Goal: Task Accomplishment & Management: Complete application form

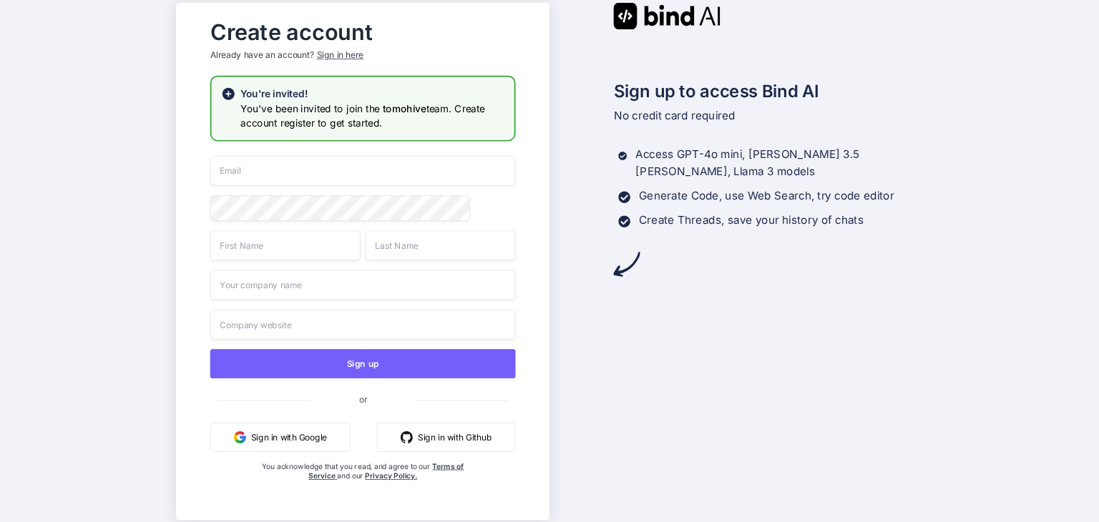
click at [290, 435] on button "Sign in with Google" at bounding box center [280, 437] width 140 height 29
click at [687, 343] on div "Sign up to access Bind AI No credit card required Access GPT-4o mini, Claude 3.…" at bounding box center [735, 260] width 373 height 517
click at [261, 438] on button "Sign in with Google" at bounding box center [280, 437] width 140 height 29
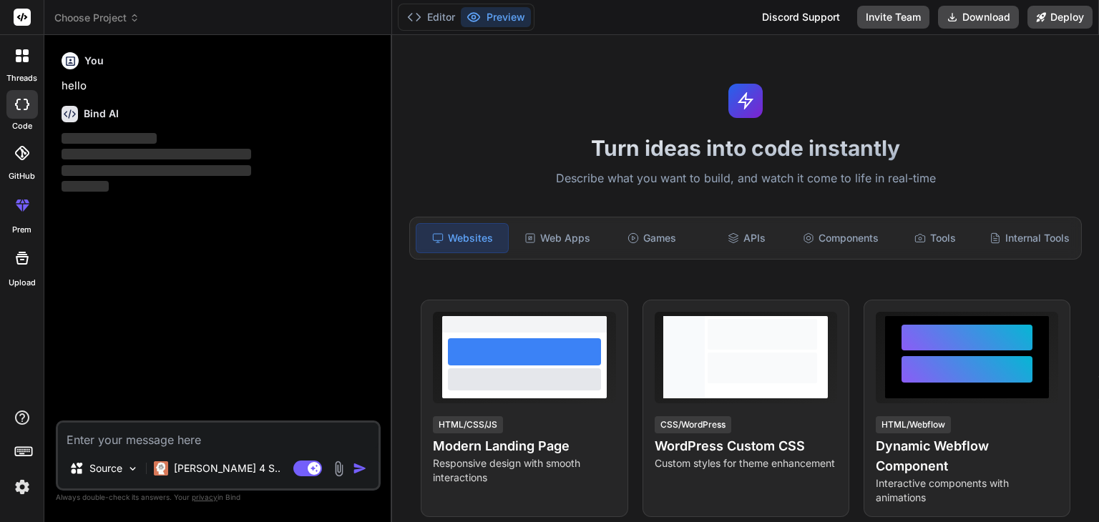
type textarea "x"
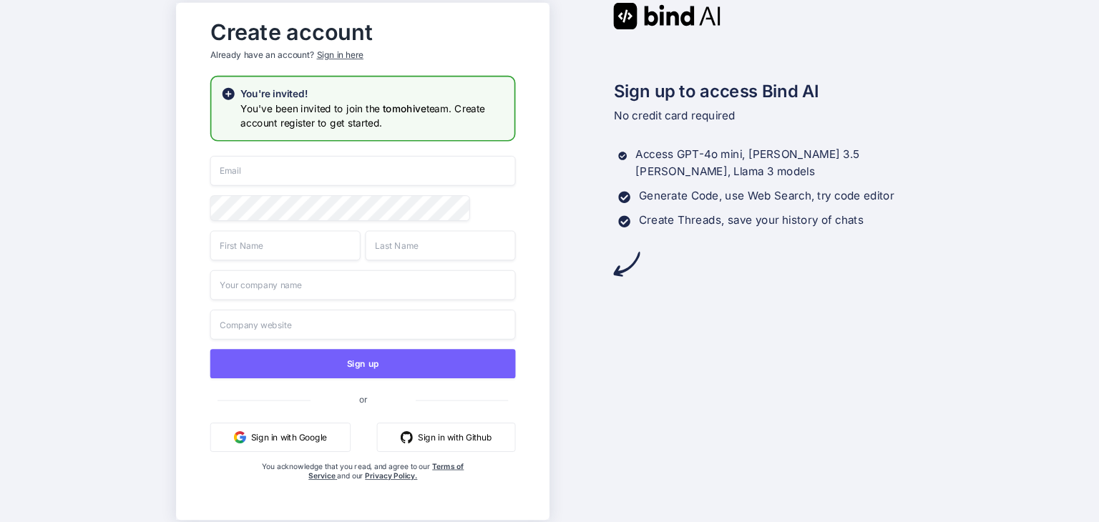
click at [292, 114] on h3 "You've been invited to join the tomohive team. Create account register to get s…" at bounding box center [372, 115] width 264 height 29
click at [367, 422] on div "Sign up or Sign in with Google Sign in with Github You acknowledge that you rea…" at bounding box center [362, 333] width 305 height 354
click at [312, 433] on button "Sign in with Google" at bounding box center [280, 437] width 140 height 29
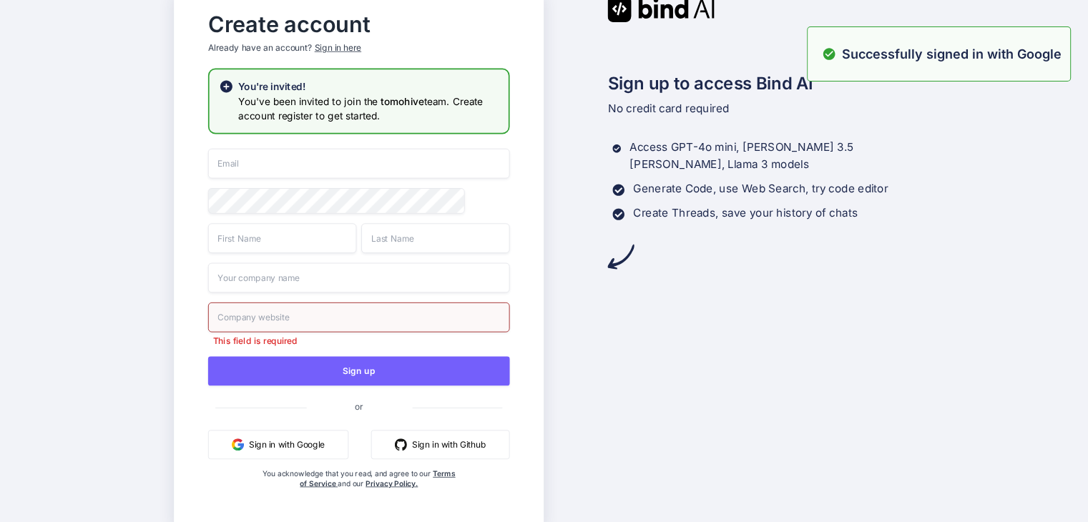
scroll to position [6, 0]
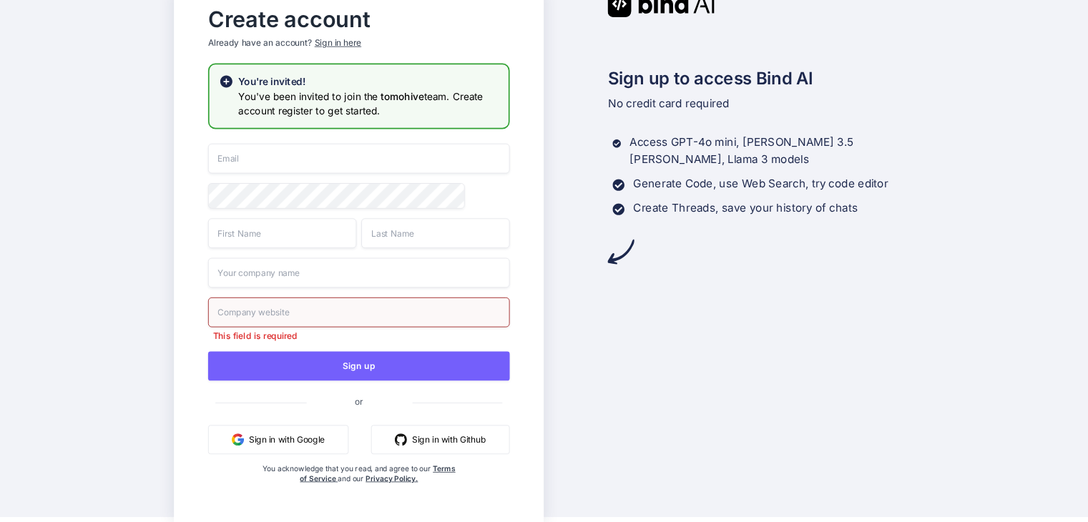
click at [819, 312] on div "Sign up to access Bind AI No credit card required Access GPT-4o mini, Claude 3.…" at bounding box center [729, 255] width 370 height 531
click at [747, 250] on div "Sign up to access Bind AI No credit card required Access GPT-4o mini, Claude 3.…" at bounding box center [729, 127] width 370 height 275
click at [745, 273] on div "Sign up to access Bind AI No credit card required Access GPT-4o mini, Claude 3.…" at bounding box center [729, 255] width 370 height 531
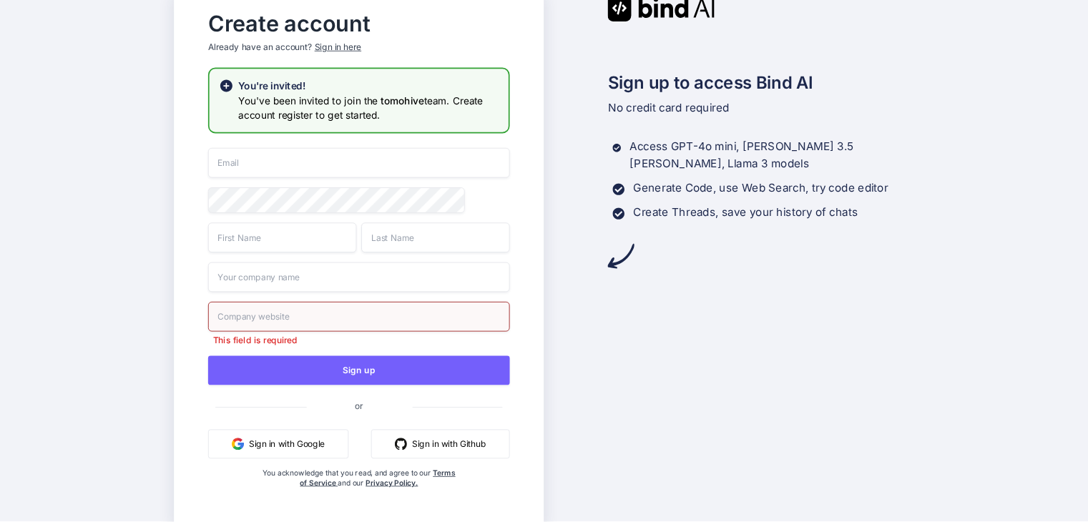
scroll to position [0, 0]
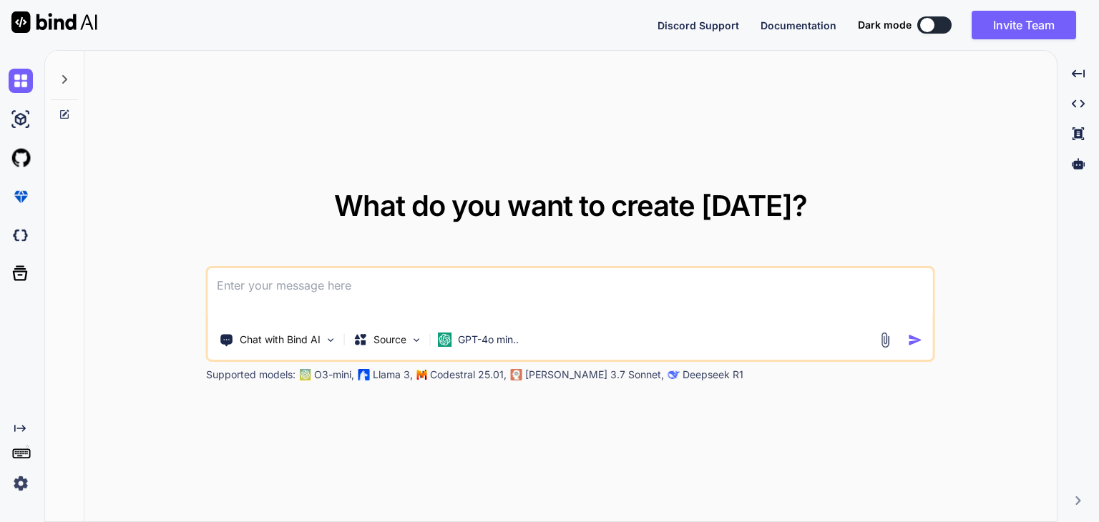
type textarea "x"
click at [17, 489] on img at bounding box center [21, 483] width 24 height 24
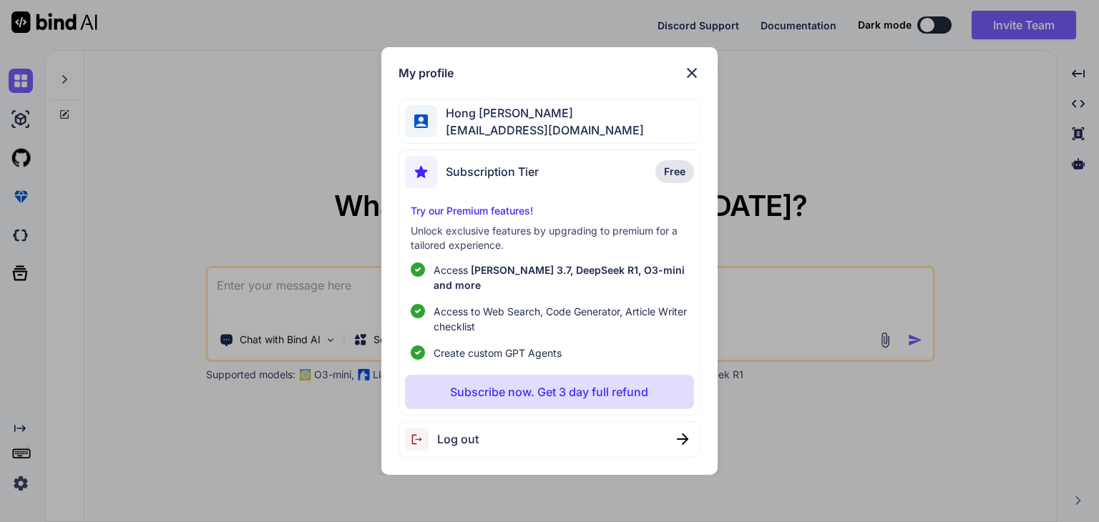
click at [512, 122] on span "Hong Keat Tan" at bounding box center [540, 112] width 207 height 17
click at [689, 82] on img at bounding box center [691, 72] width 17 height 17
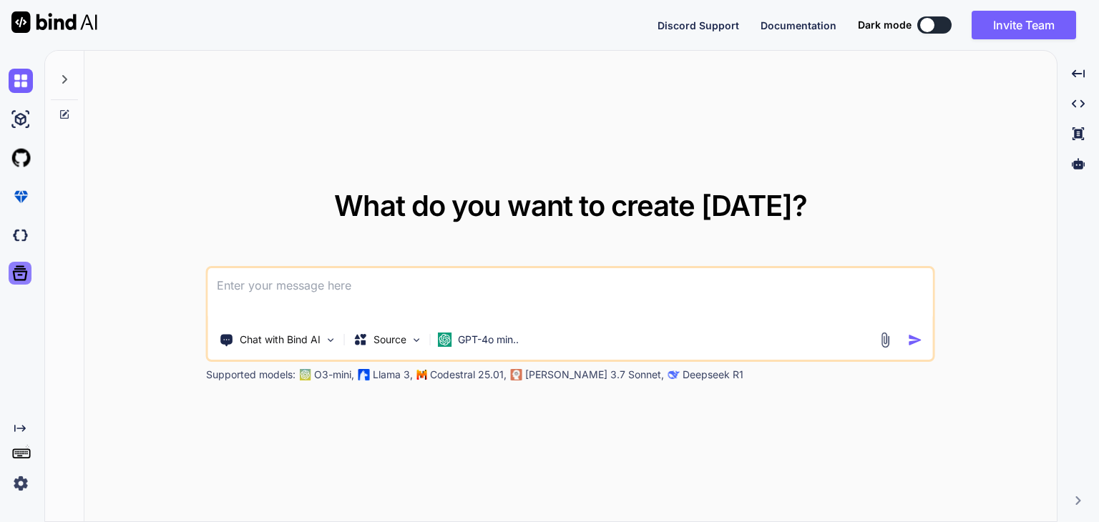
click at [21, 273] on icon at bounding box center [20, 273] width 20 height 20
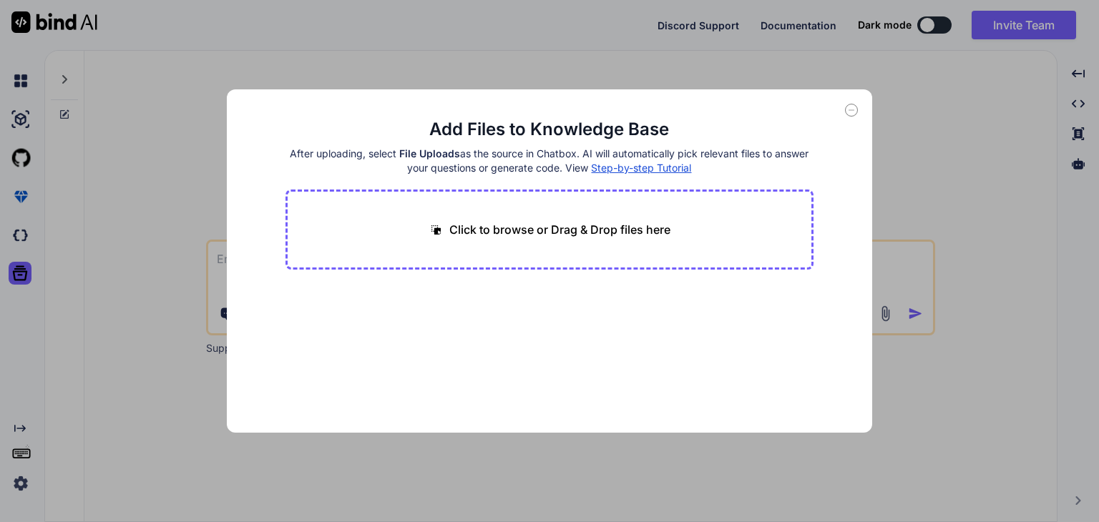
click at [853, 114] on icon at bounding box center [851, 110] width 13 height 13
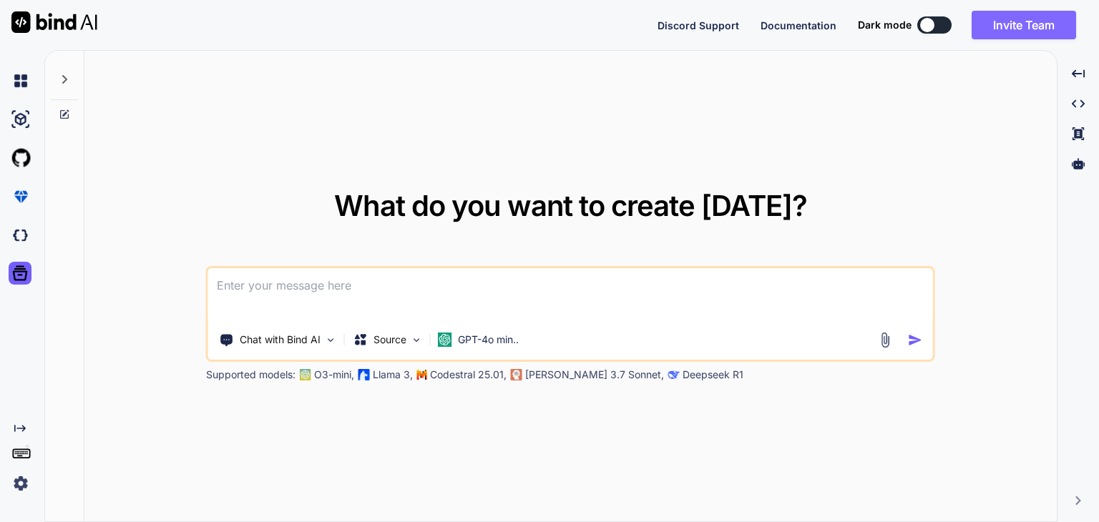
click at [1023, 31] on button "Invite Team" at bounding box center [1023, 25] width 104 height 29
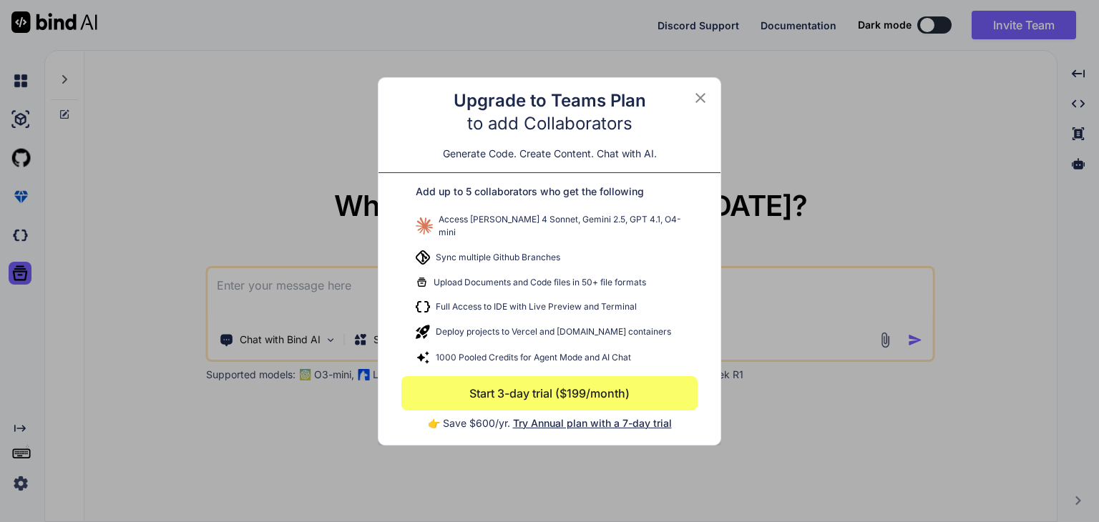
click at [696, 101] on icon at bounding box center [700, 97] width 17 height 17
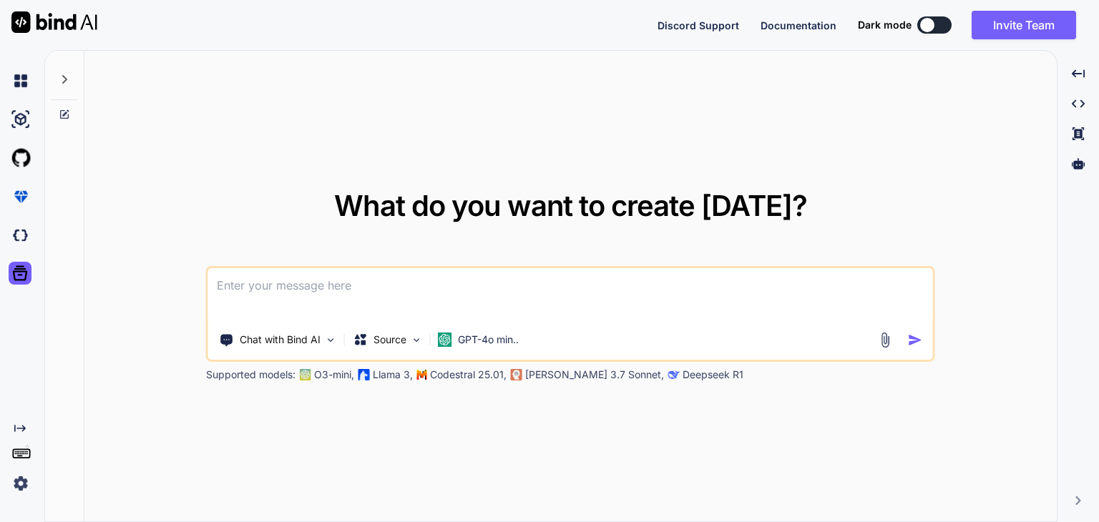
click at [20, 481] on img at bounding box center [21, 483] width 24 height 24
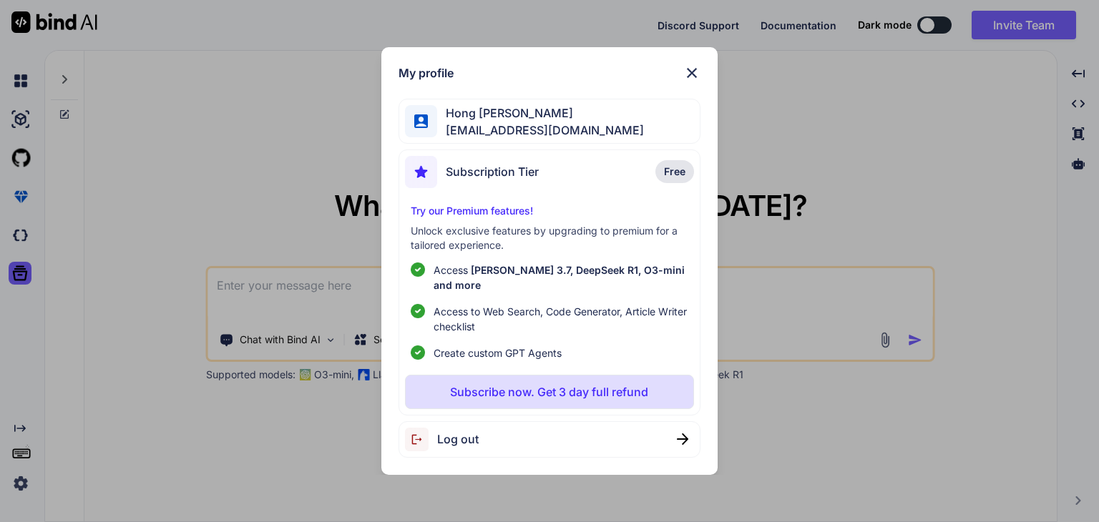
click at [689, 82] on img at bounding box center [691, 72] width 17 height 17
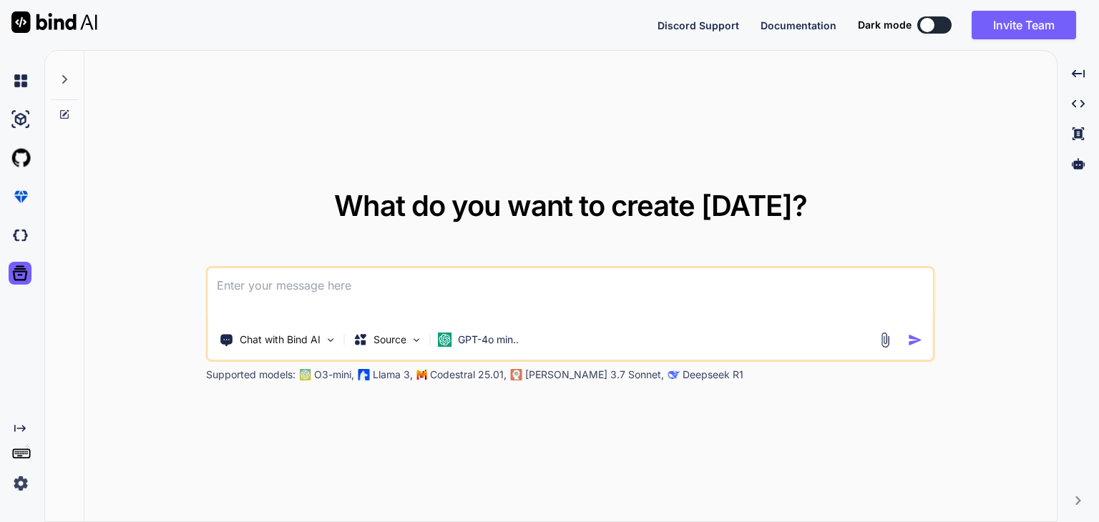
click at [26, 485] on img at bounding box center [21, 483] width 24 height 24
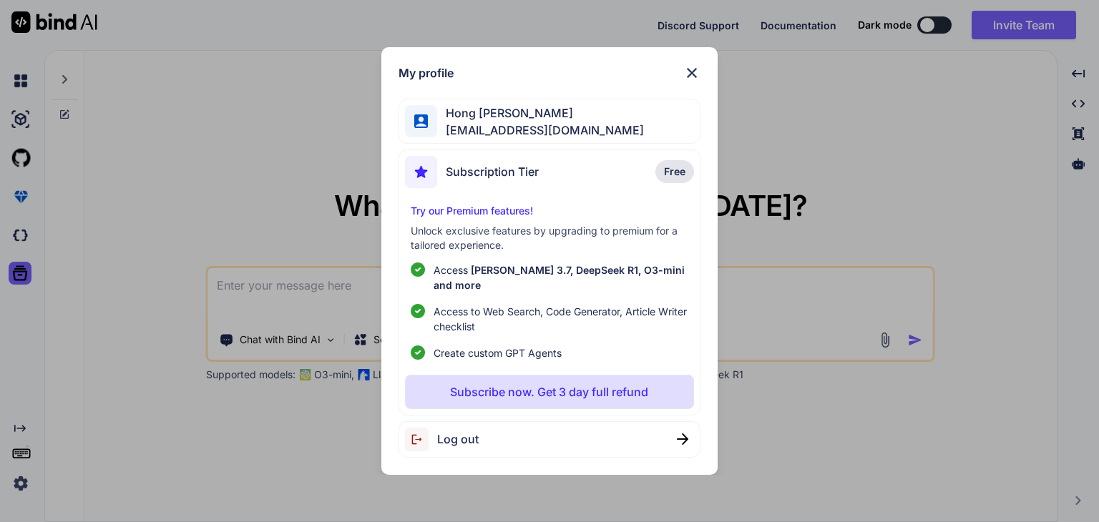
click at [890, 124] on div "My profile Hong Keat Tan hongkeat.tan@torchminds.com Subscription Tier Free Try…" at bounding box center [549, 261] width 1099 height 522
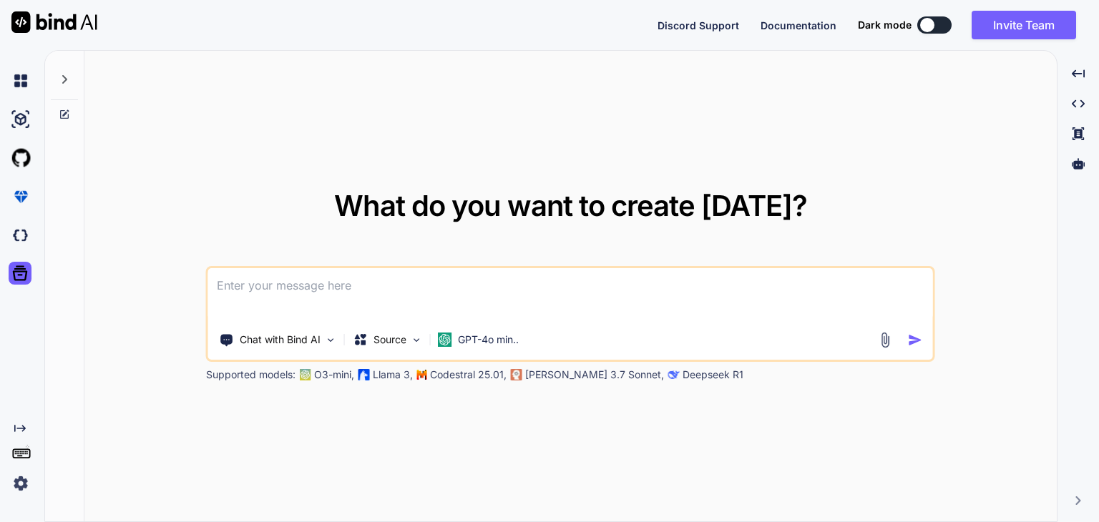
click at [20, 484] on img at bounding box center [21, 483] width 24 height 24
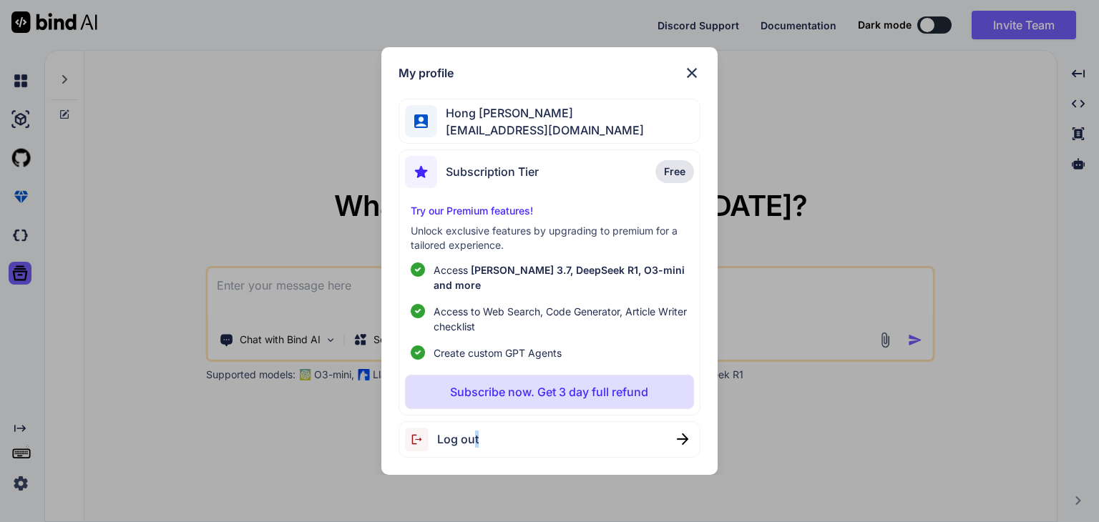
click at [478, 431] on span "Log out" at bounding box center [457, 439] width 41 height 17
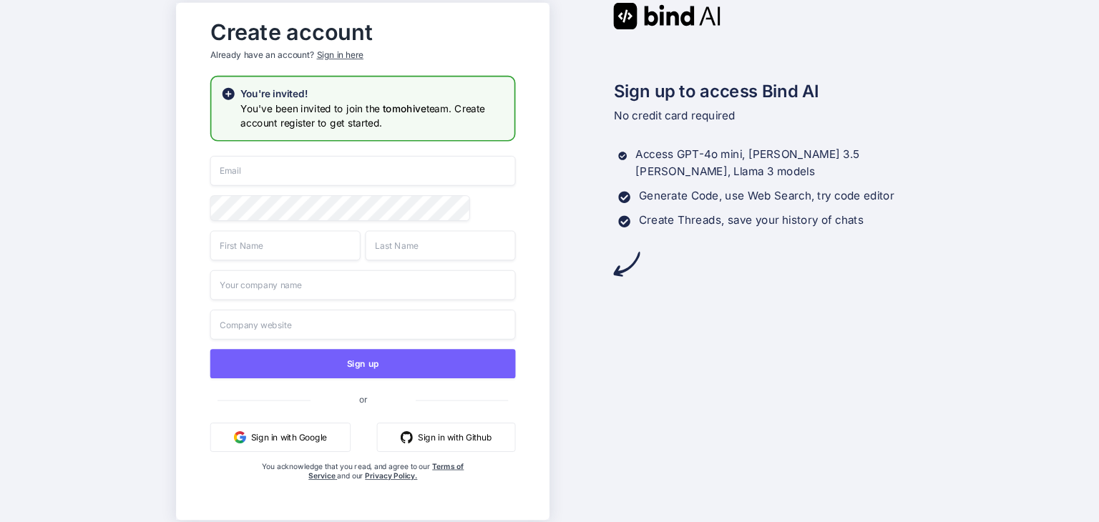
click at [279, 436] on button "Sign in with Google" at bounding box center [280, 437] width 140 height 29
click at [340, 50] on div "Sign in here" at bounding box center [339, 55] width 46 height 12
click at [344, 55] on div "Sign in here" at bounding box center [339, 55] width 46 height 12
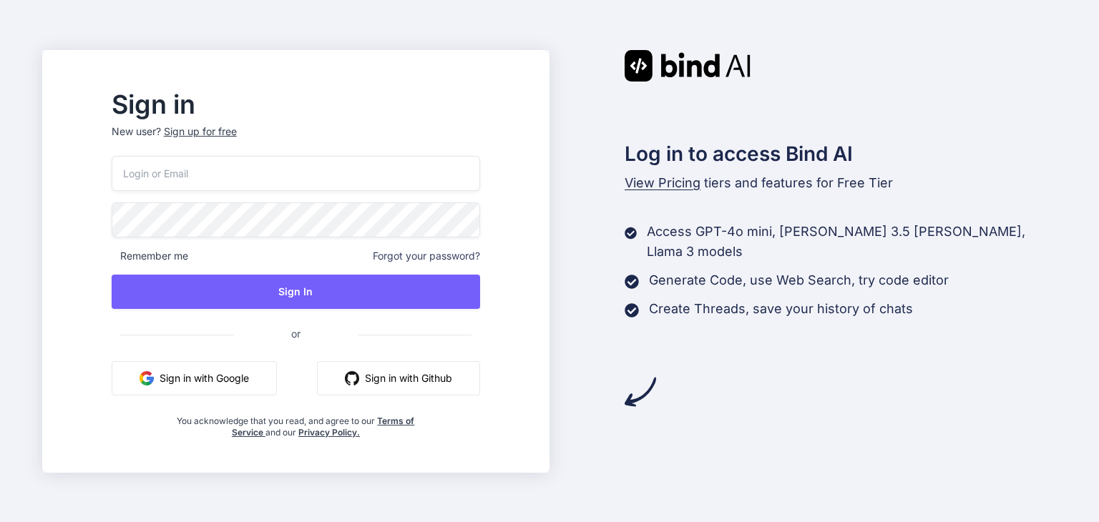
click at [210, 372] on button "Sign in with Google" at bounding box center [194, 378] width 165 height 34
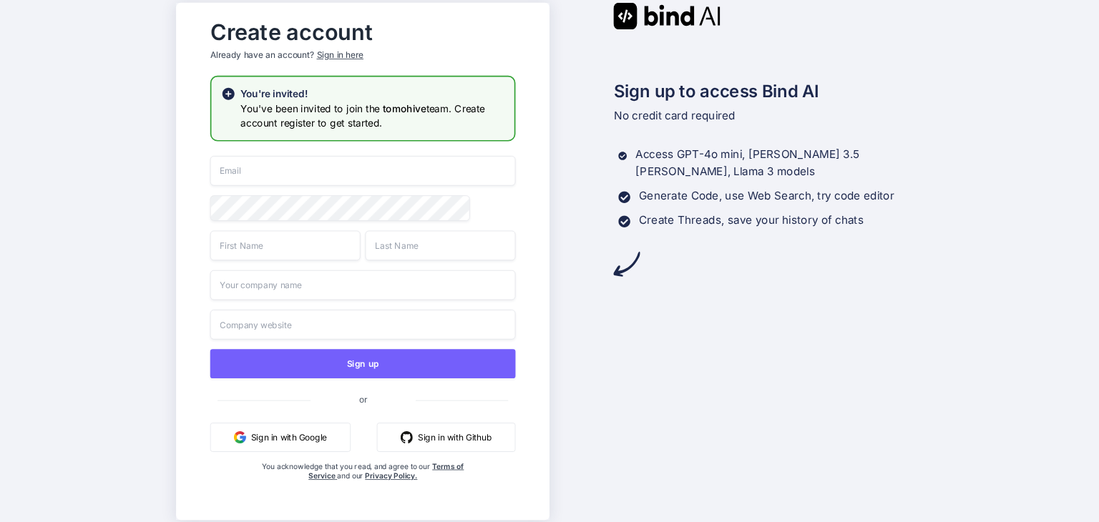
click at [264, 438] on button "Sign in with Google" at bounding box center [280, 437] width 140 height 29
click at [352, 56] on div "Sign in here" at bounding box center [339, 55] width 46 height 12
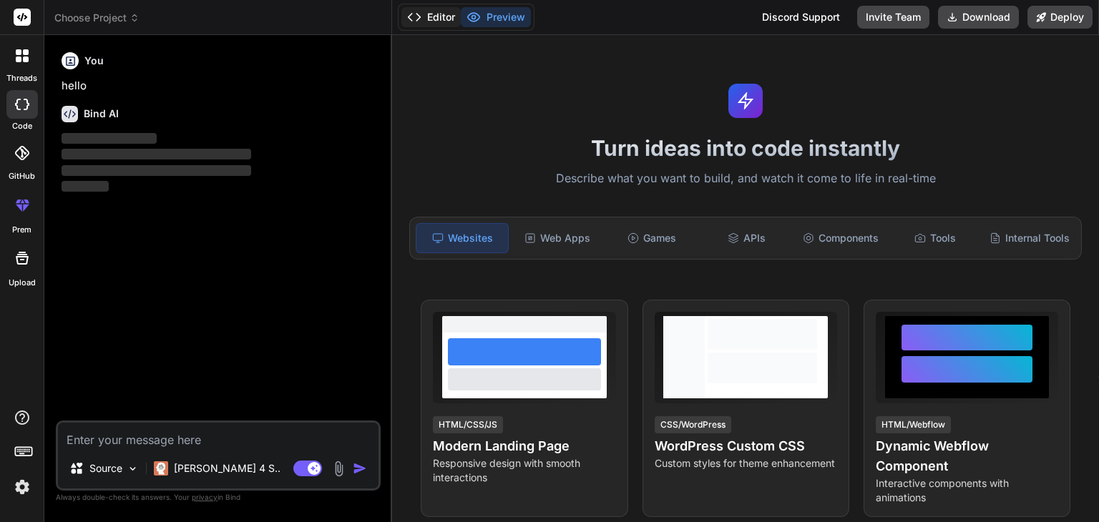
click at [432, 15] on button "Editor" at bounding box center [430, 17] width 59 height 20
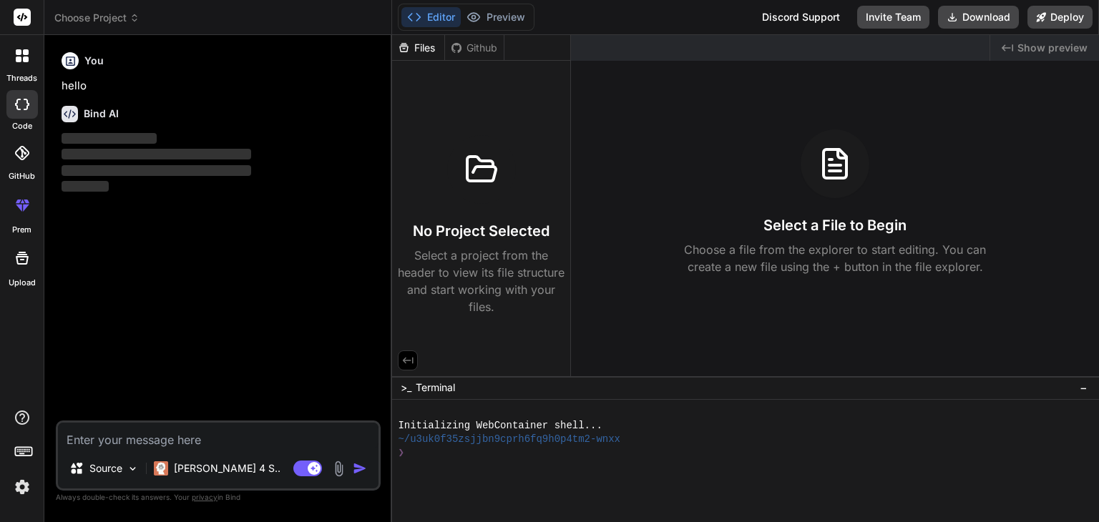
click at [740, 112] on div "Created with Pixso. Show preview Select a File to Begin Choose a file from the …" at bounding box center [835, 205] width 528 height 341
click at [416, 12] on icon at bounding box center [414, 17] width 14 height 14
click at [505, 15] on button "Preview" at bounding box center [496, 17] width 70 height 20
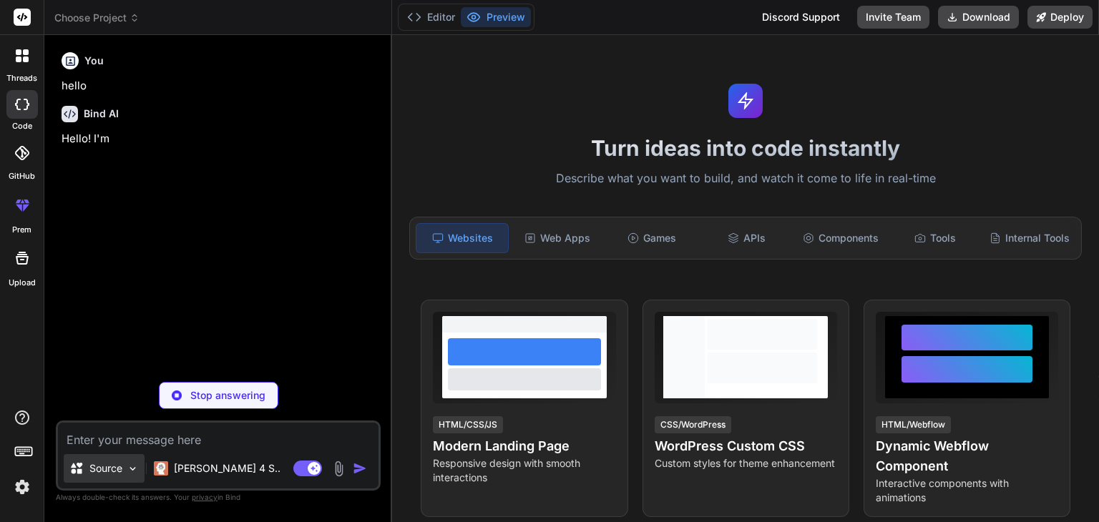
click at [107, 464] on p "Source" at bounding box center [105, 468] width 33 height 14
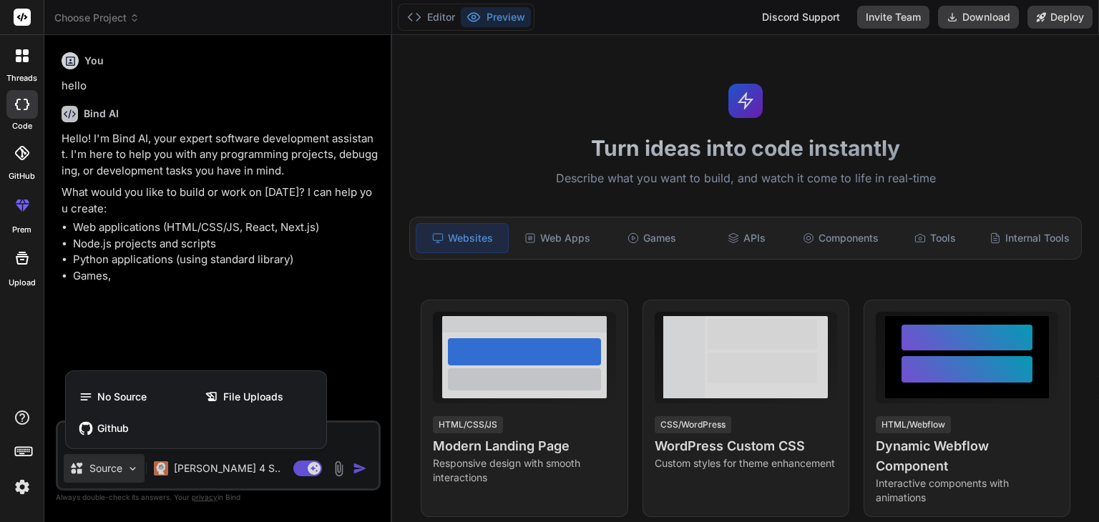
click at [325, 310] on div at bounding box center [549, 261] width 1099 height 522
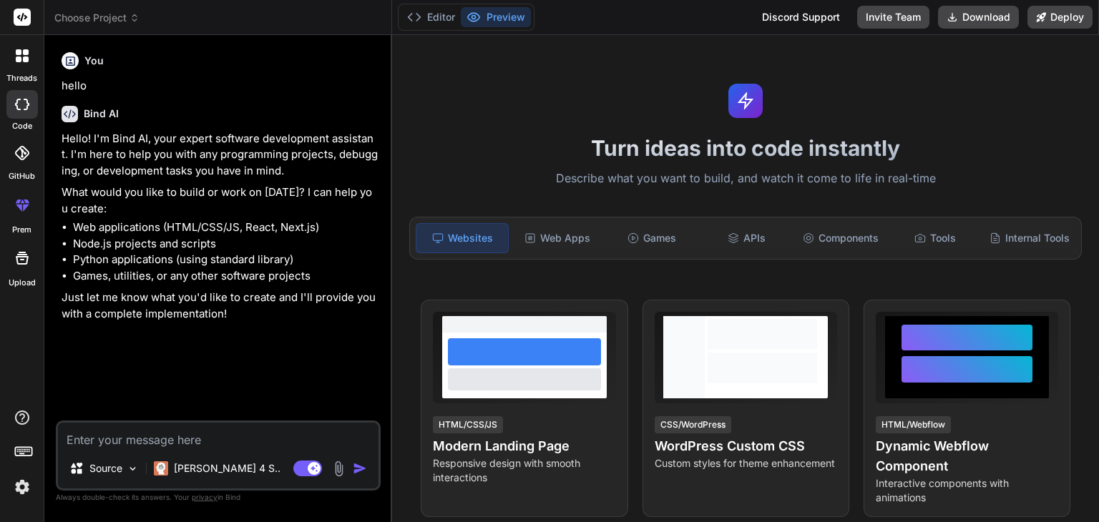
click at [17, 488] on img at bounding box center [22, 487] width 24 height 24
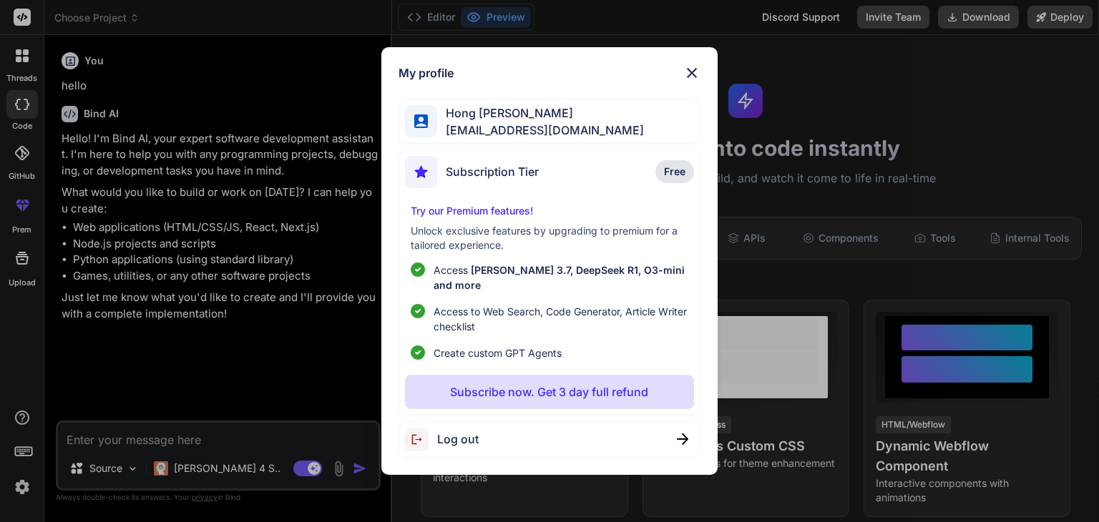
click at [438, 431] on span "Log out" at bounding box center [457, 439] width 41 height 17
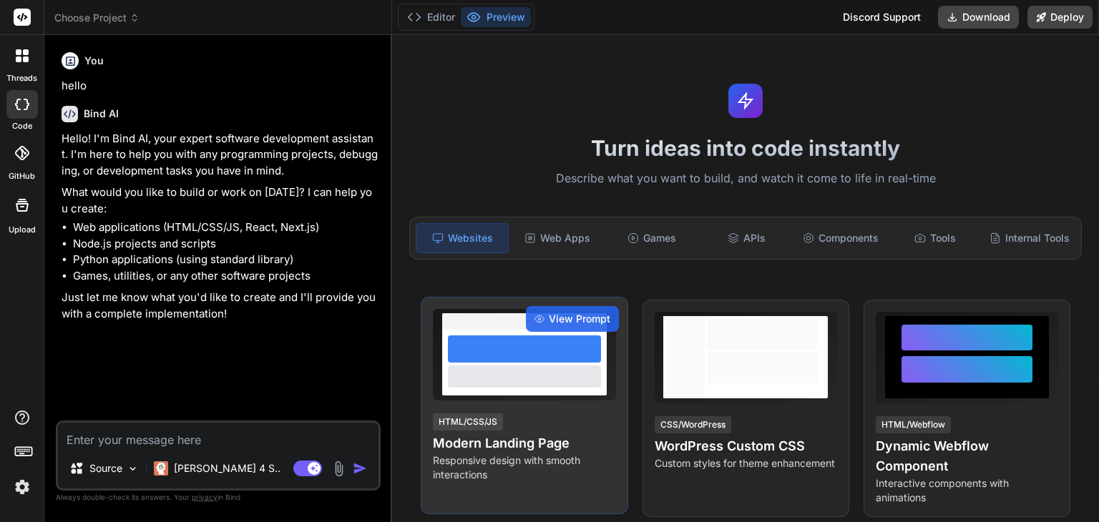
type textarea "x"
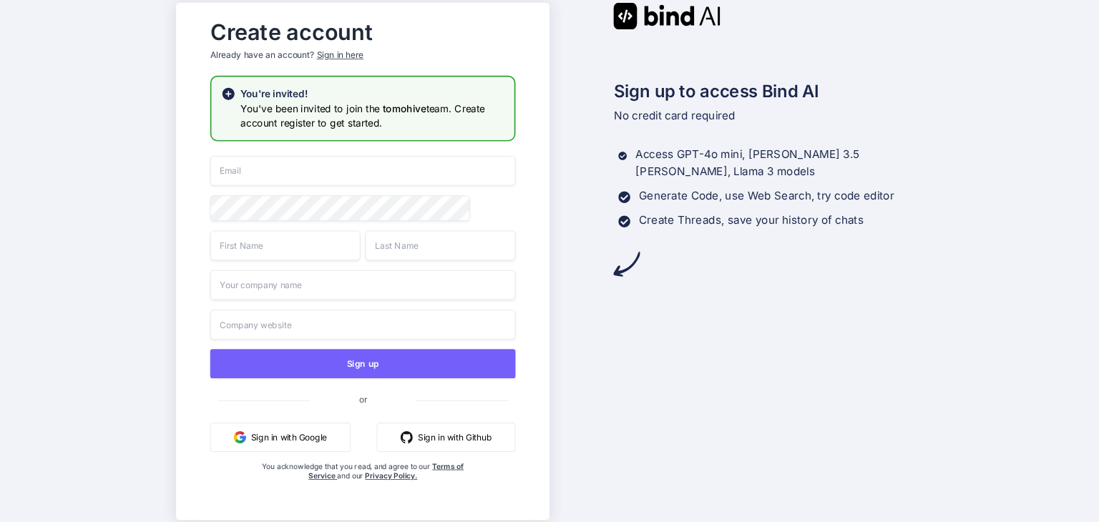
click at [329, 120] on h3 "You've been invited to join the tomohive team. Create account register to get s…" at bounding box center [372, 115] width 264 height 29
click at [313, 170] on input "email" at bounding box center [362, 171] width 305 height 30
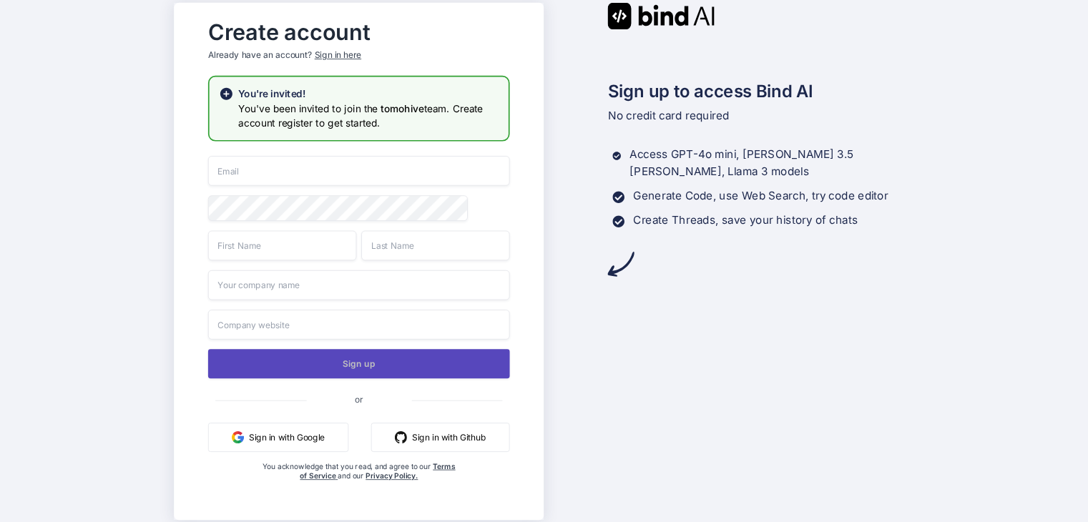
click at [348, 370] on button "Sign up" at bounding box center [359, 363] width 302 height 29
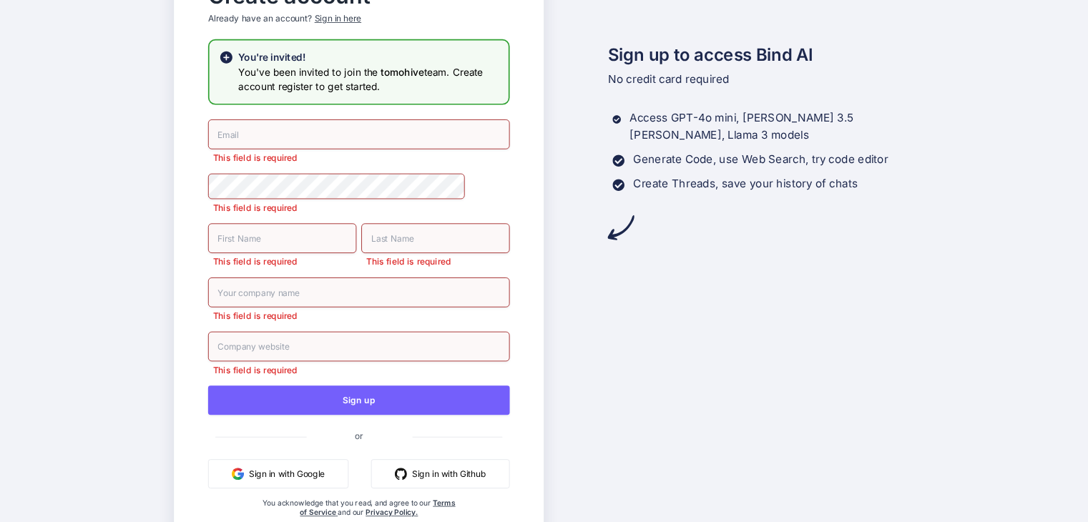
click at [611, 413] on div "Sign up to access Bind AI No credit card required Access GPT-4o mini, Claude 3.…" at bounding box center [729, 261] width 370 height 590
click at [293, 126] on input "email" at bounding box center [359, 134] width 302 height 30
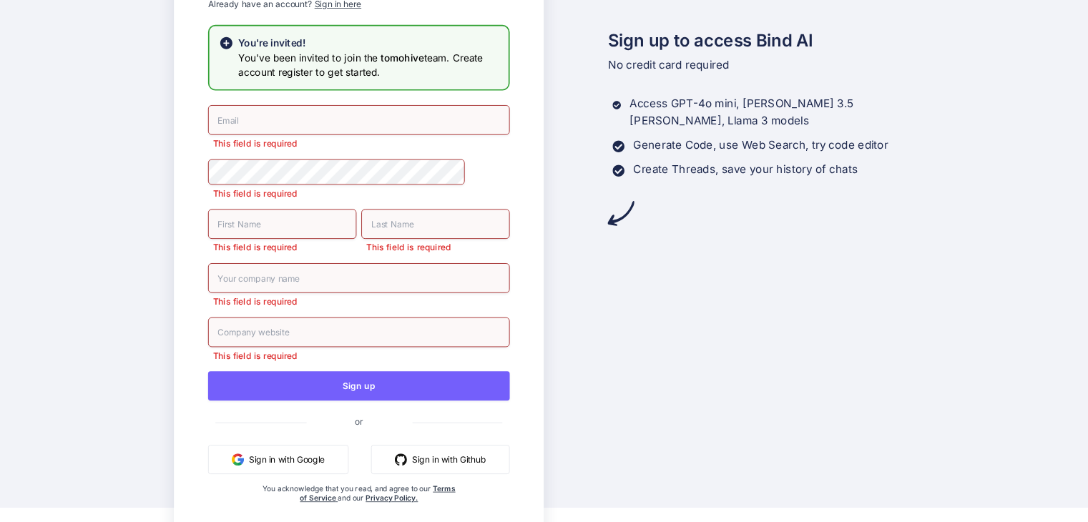
scroll to position [36, 0]
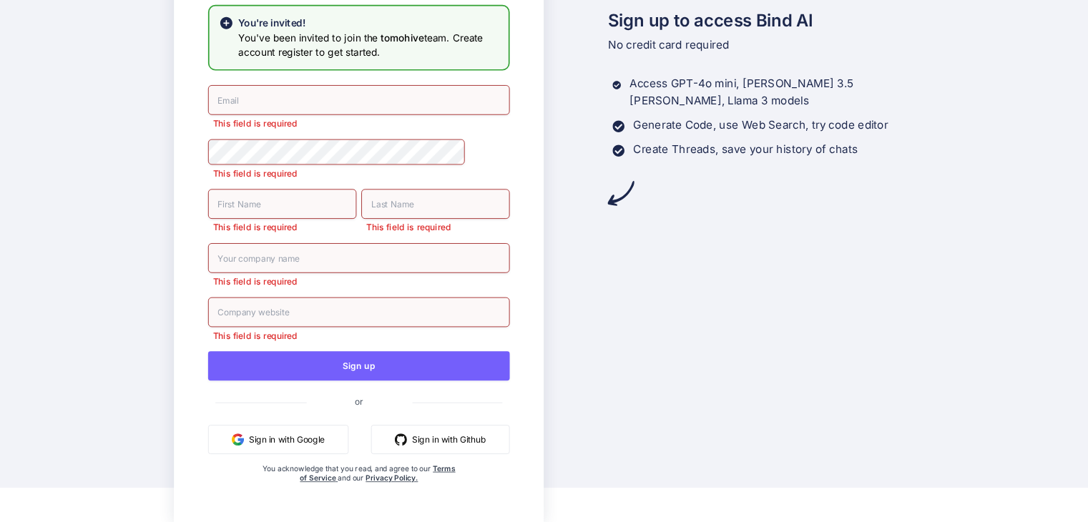
click at [322, 441] on button "Sign in with Google" at bounding box center [278, 439] width 140 height 29
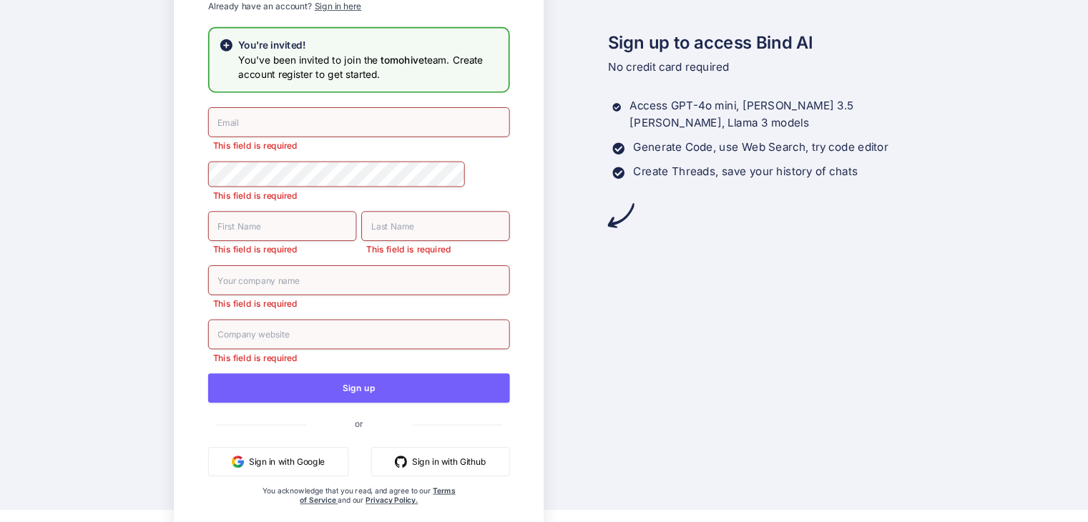
scroll to position [0, 0]
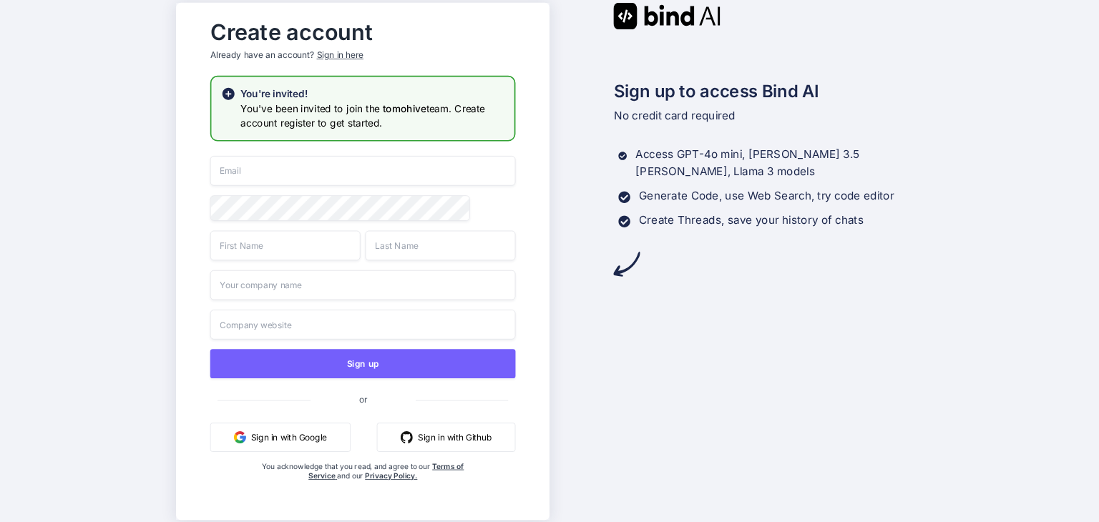
click at [350, 106] on h3 "You've been invited to join the tomohive team. Create account register to get s…" at bounding box center [372, 115] width 264 height 29
click at [302, 442] on button "Sign in with Google" at bounding box center [280, 437] width 140 height 29
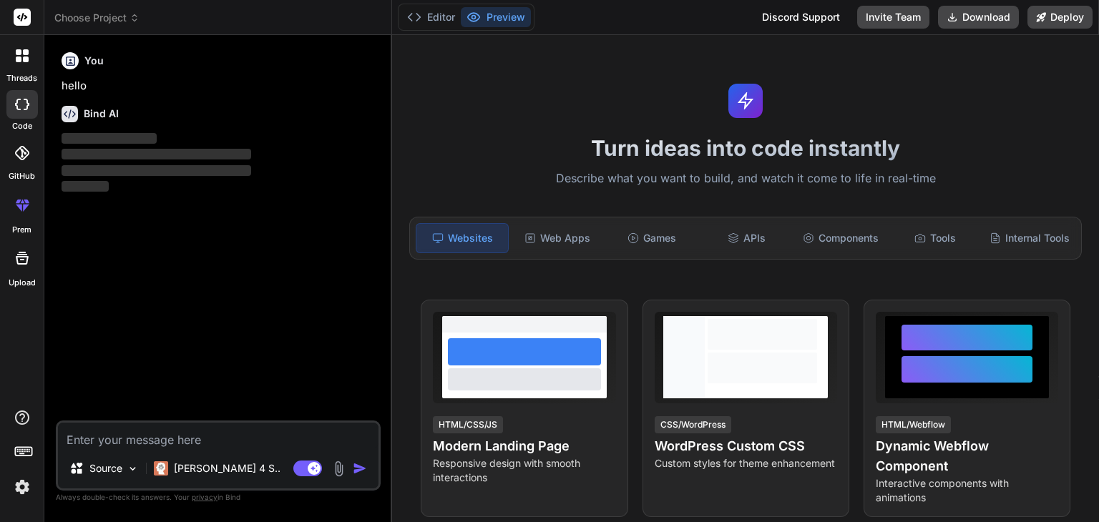
click at [23, 103] on icon at bounding box center [22, 104] width 14 height 11
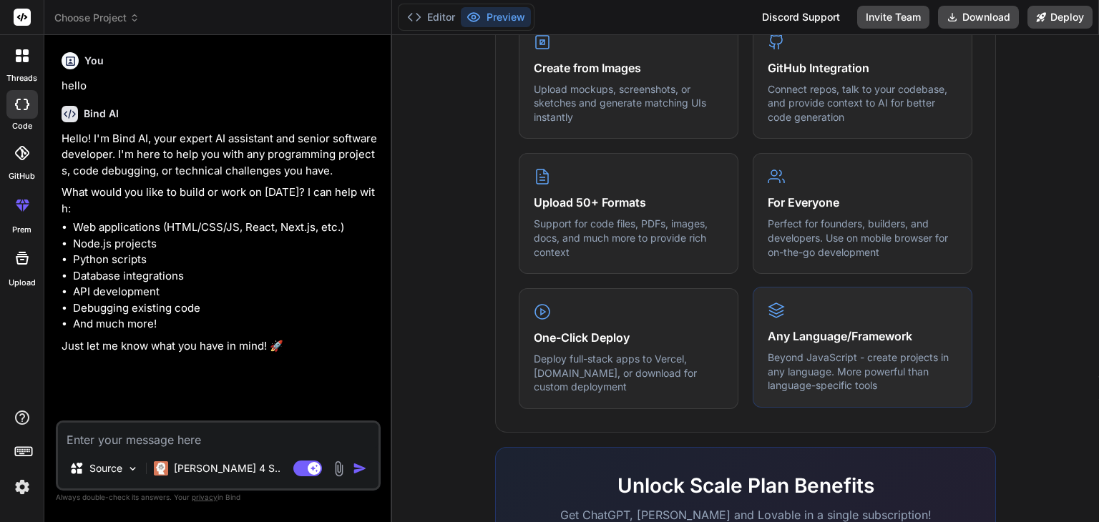
scroll to position [884, 0]
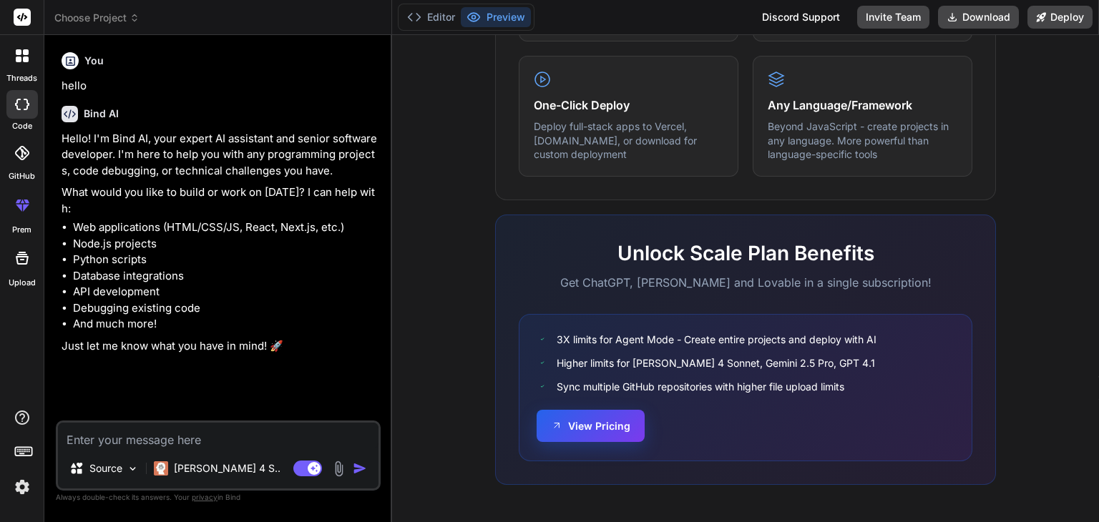
click at [595, 425] on button "View Pricing" at bounding box center [590, 426] width 108 height 32
click at [19, 487] on img at bounding box center [22, 487] width 24 height 24
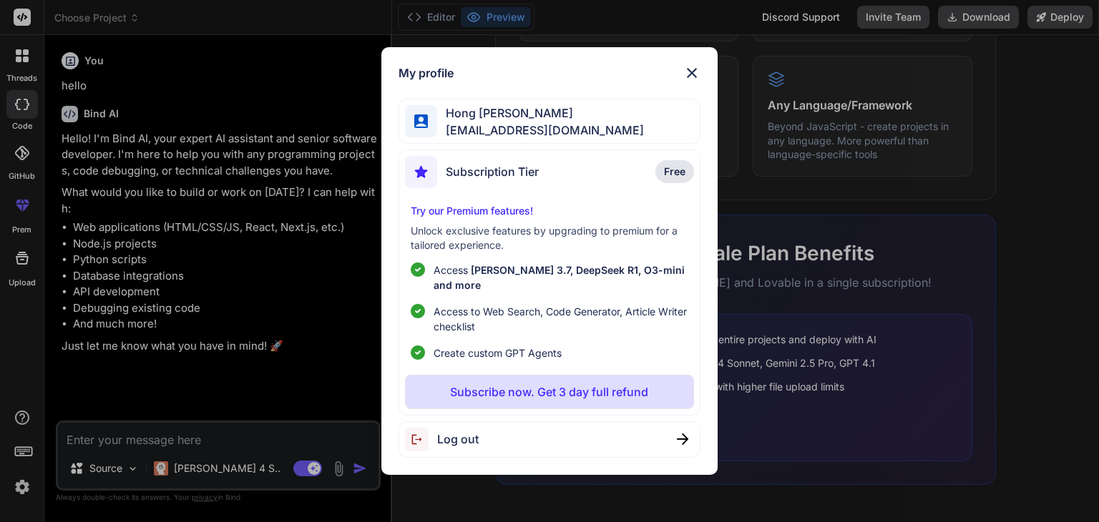
click at [667, 179] on span "Free" at bounding box center [674, 172] width 21 height 14
click at [193, 279] on div "My profile Hong Keat Tan hongkeat.tan@torchminds.com Subscription Tier Free Try…" at bounding box center [549, 261] width 1099 height 522
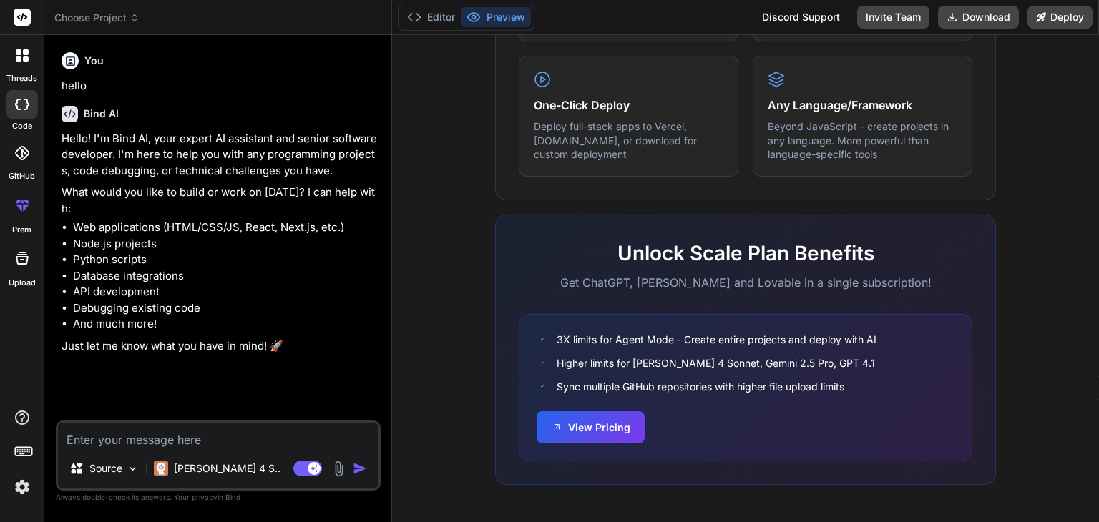
click at [19, 46] on div at bounding box center [22, 56] width 30 height 30
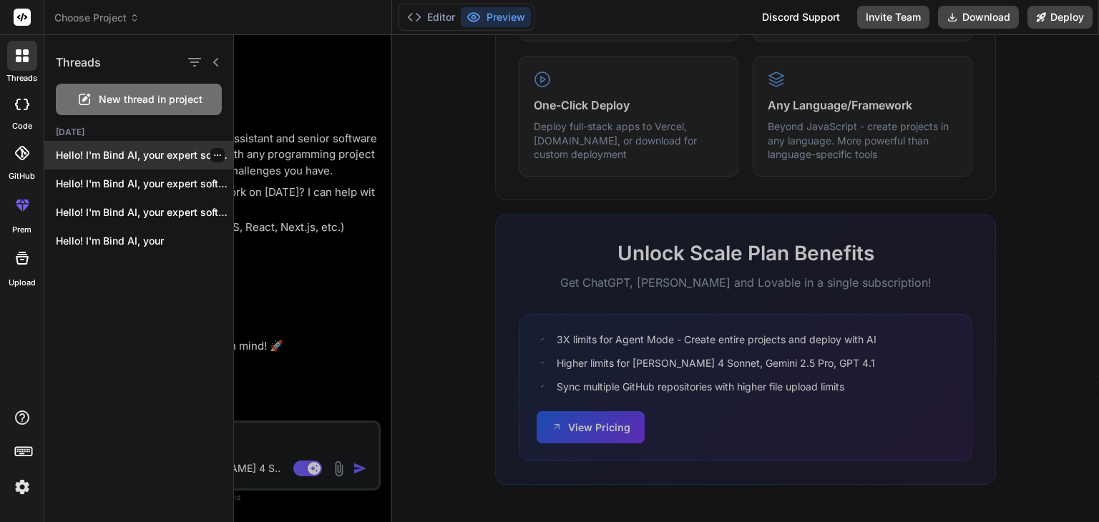
click at [165, 153] on p "Hello! I'm Bind AI, your expert software..." at bounding box center [144, 155] width 177 height 14
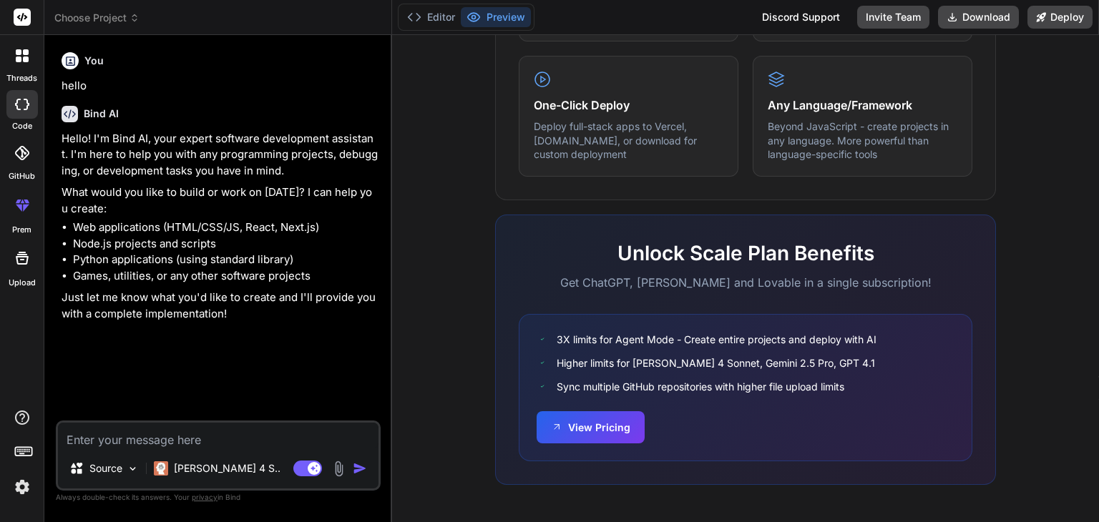
click at [13, 59] on div at bounding box center [22, 56] width 30 height 30
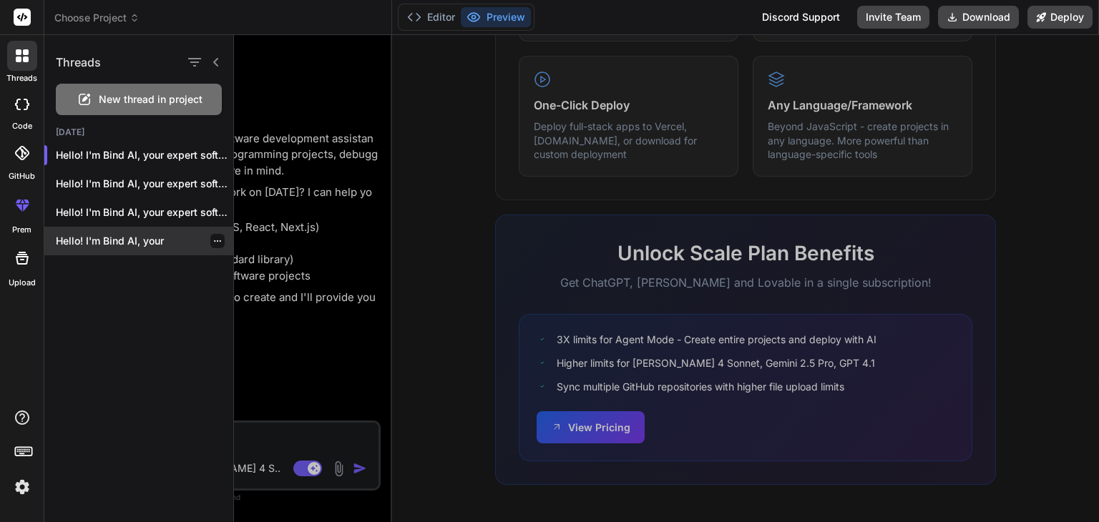
click at [150, 237] on p "Hello! I'm Bind AI, your" at bounding box center [144, 241] width 177 height 14
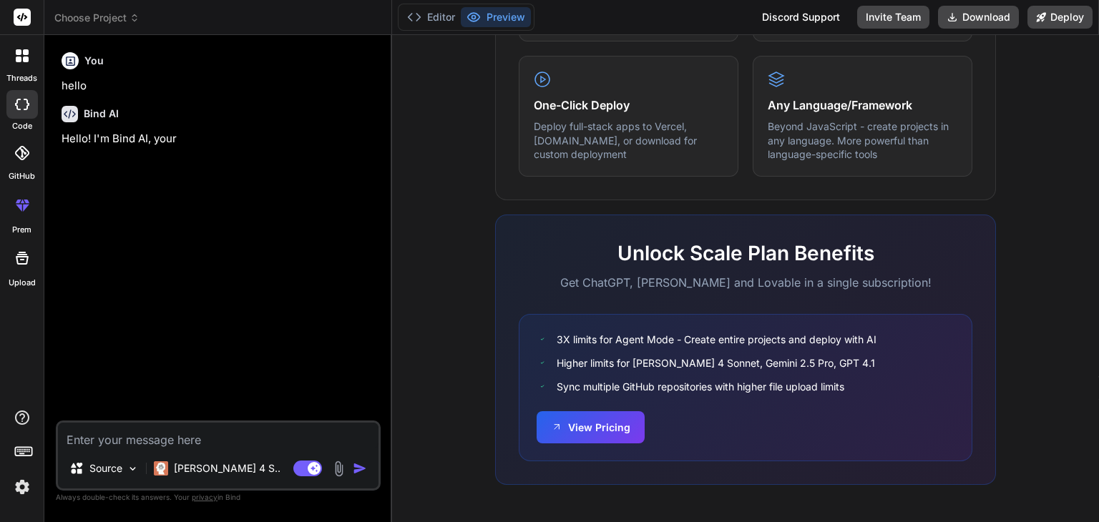
scroll to position [54, 0]
click at [165, 137] on p "Hello! I'm Bind AI, your" at bounding box center [220, 139] width 316 height 16
click at [425, 13] on button "Editor" at bounding box center [430, 17] width 59 height 20
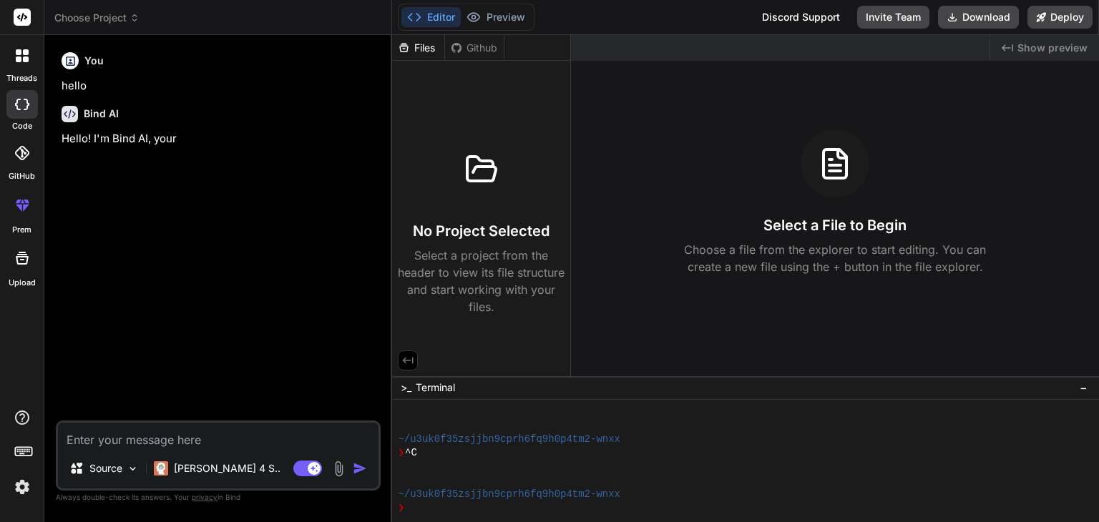
click at [425, 12] on button "Editor" at bounding box center [430, 17] width 59 height 20
click at [412, 11] on icon at bounding box center [414, 17] width 14 height 14
click at [481, 13] on icon at bounding box center [473, 17] width 14 height 14
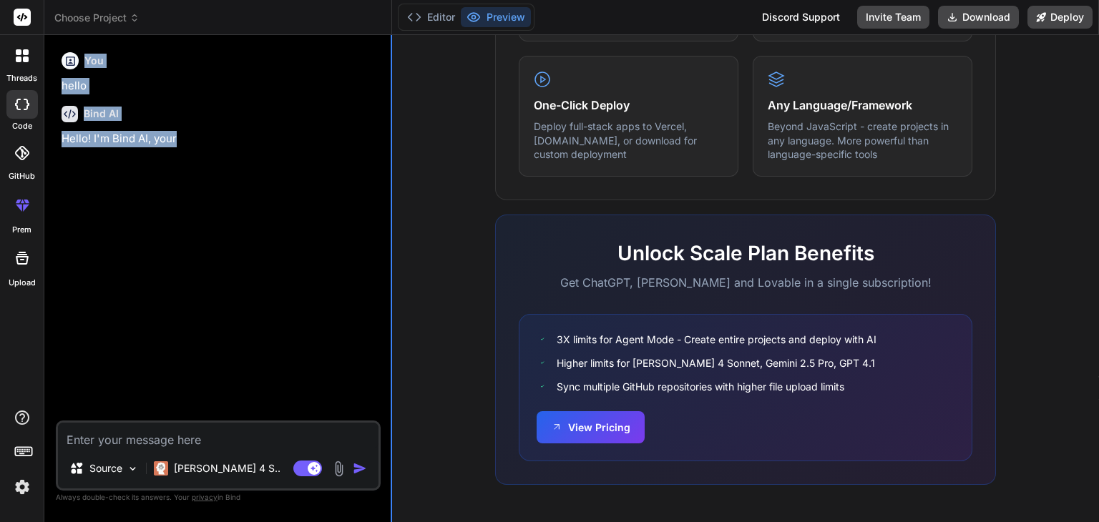
click at [391, 398] on div "Bind AI Web Search Created with Pixso. Code Generator You hello Bind AI Hello! …" at bounding box center [218, 278] width 348 height 487
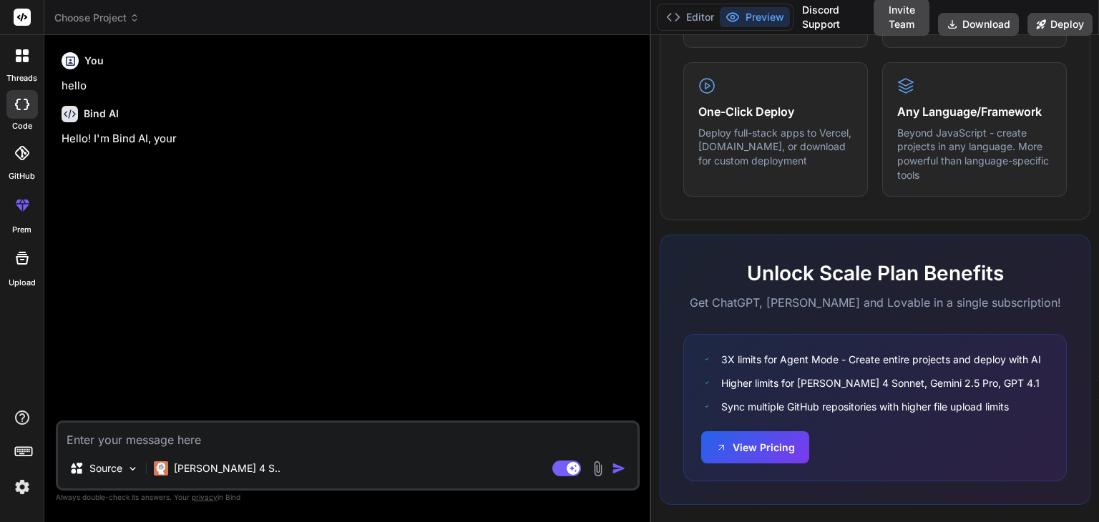
scroll to position [947, 0]
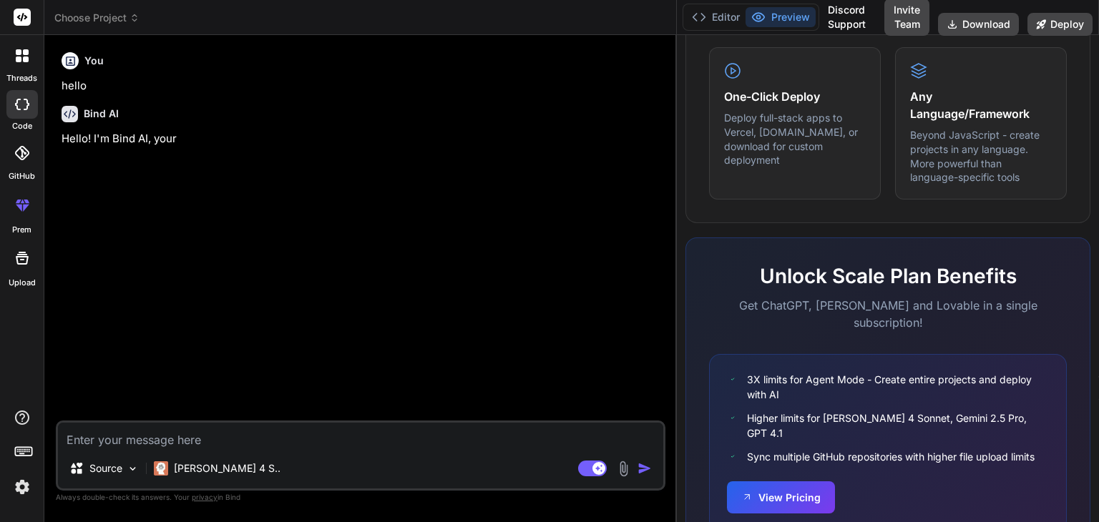
drag, startPoint x: 391, startPoint y: 396, endPoint x: 1039, endPoint y: 382, distance: 648.2
click at [1056, 387] on div "Choose Project Created with Pixso. Bind AI Web Search Created with Pixso. Code …" at bounding box center [571, 261] width 1054 height 522
click at [571, 304] on div "You hello Bind AI Hello! I'm Bind AI, your" at bounding box center [362, 233] width 607 height 374
click at [391, 218] on div "You hello Bind AI Hello! I'm Bind AI, your" at bounding box center [362, 233] width 607 height 374
click at [255, 253] on div "You hello Bind AI Hello! I'm Bind AI, your" at bounding box center [362, 233] width 607 height 374
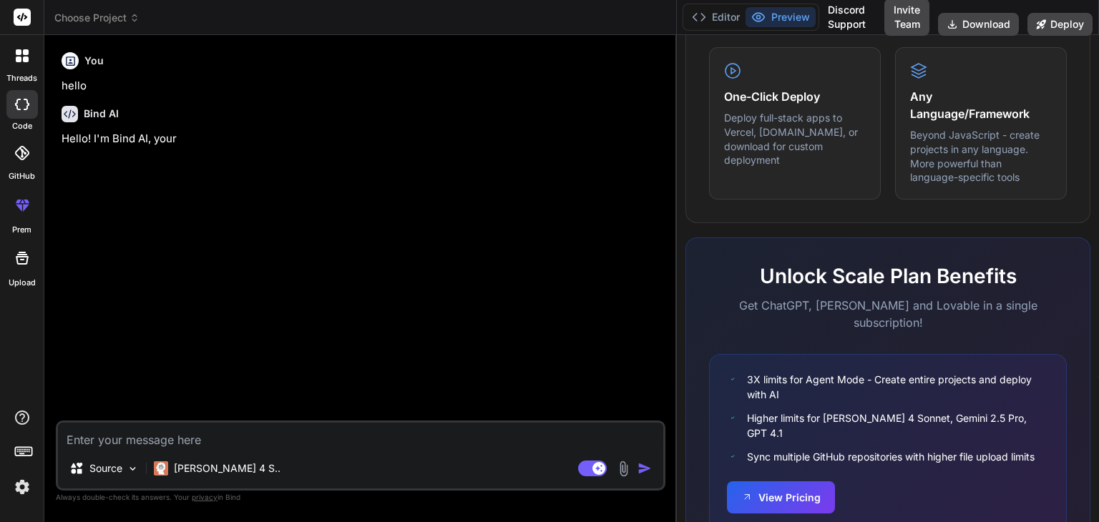
click at [20, 104] on icon at bounding box center [22, 104] width 14 height 11
click at [17, 159] on icon at bounding box center [22, 153] width 14 height 14
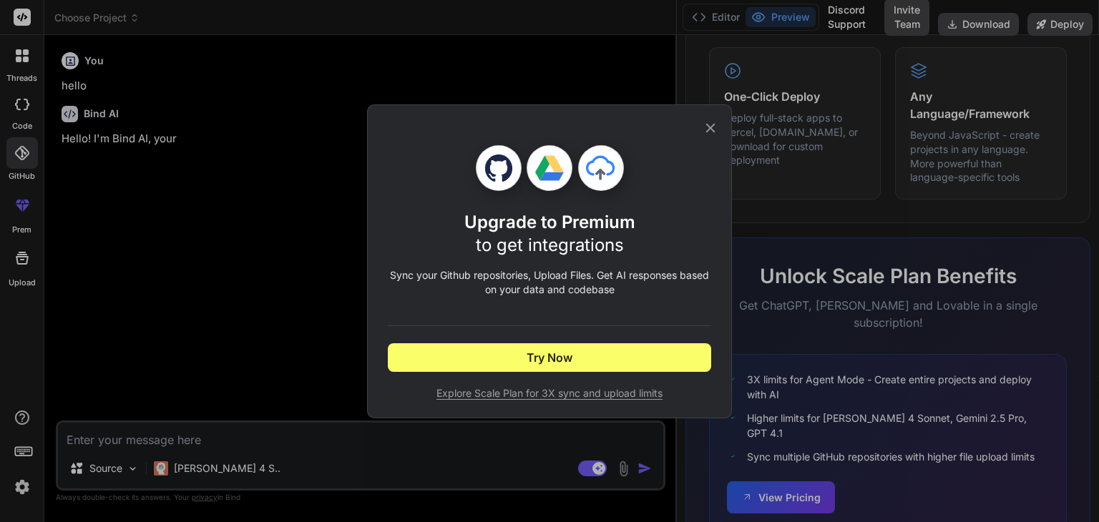
click at [265, 265] on div "Upgrade to Premium to get integrations Sync your Github repositories, Upload Fi…" at bounding box center [549, 261] width 1099 height 522
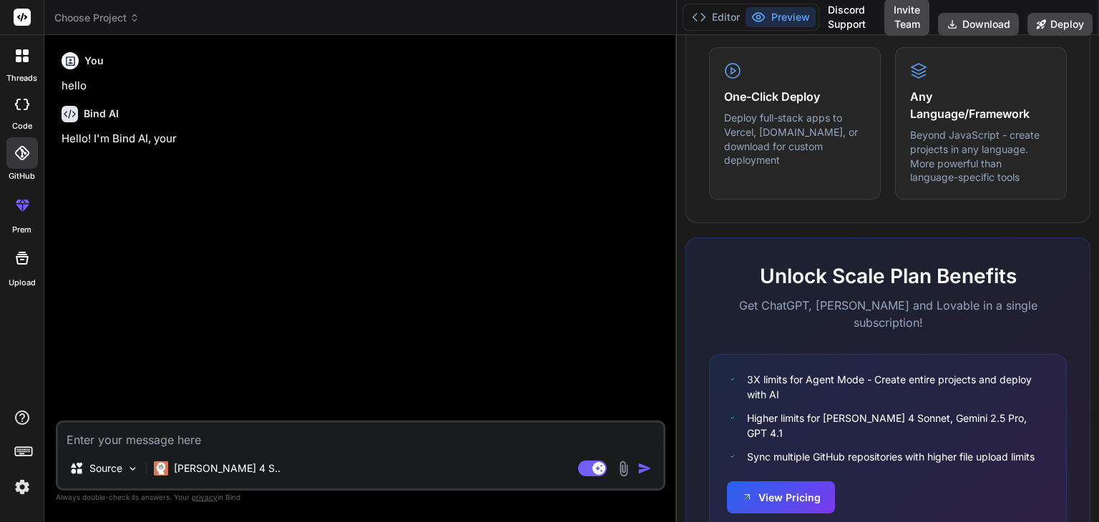
click at [20, 170] on div "GitHub" at bounding box center [22, 157] width 44 height 51
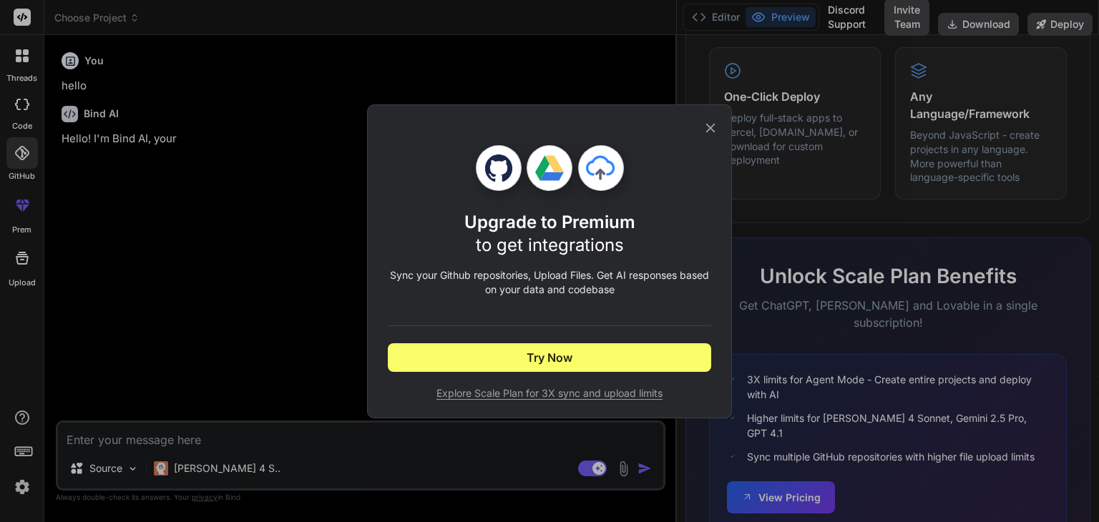
click at [167, 270] on div "Upgrade to Premium to get integrations Sync your Github repositories, Upload Fi…" at bounding box center [549, 261] width 1099 height 522
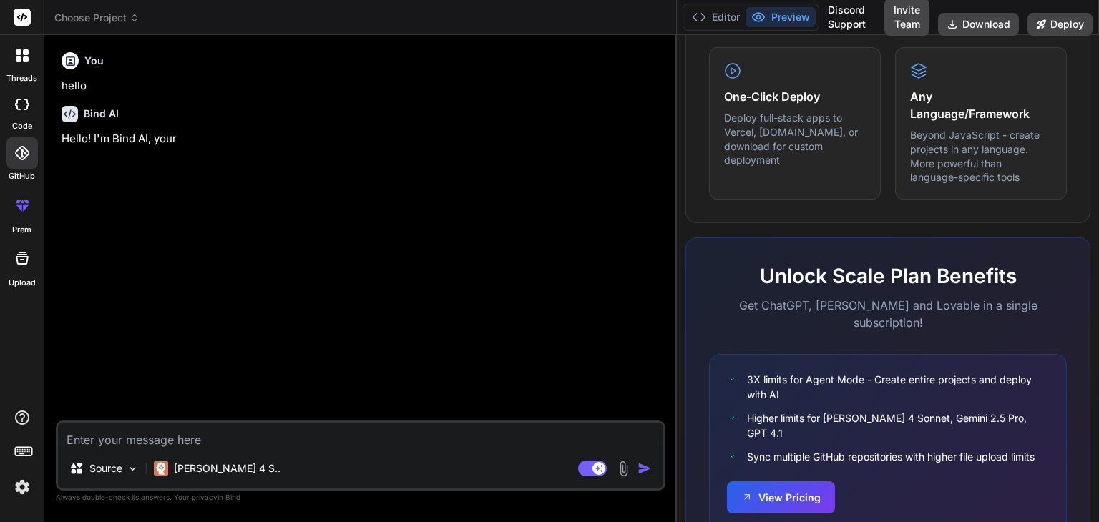
click at [20, 107] on icon at bounding box center [22, 104] width 14 height 11
click at [19, 107] on icon at bounding box center [22, 104] width 14 height 11
click at [4, 104] on div "code" at bounding box center [22, 108] width 44 height 48
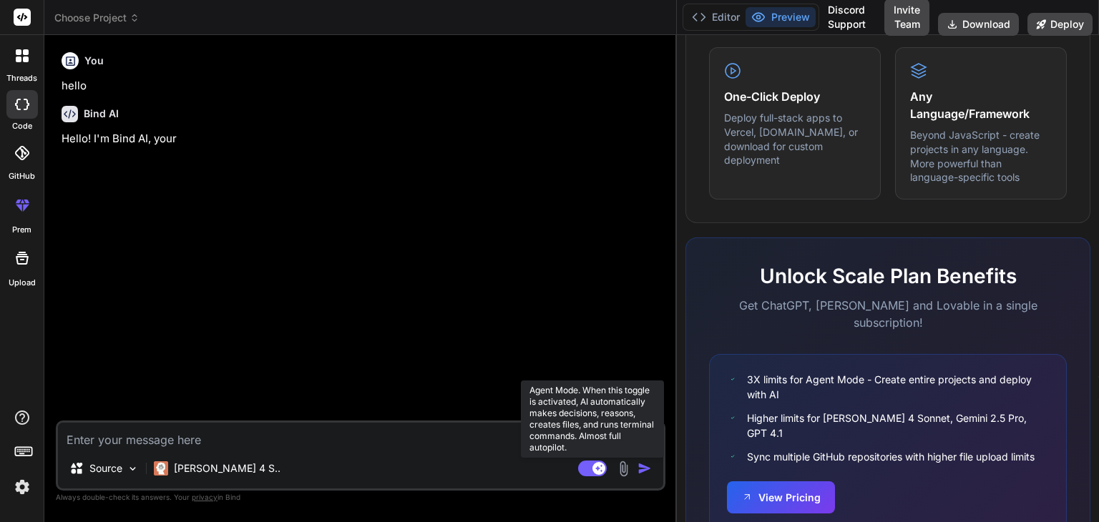
click at [594, 468] on rect at bounding box center [598, 468] width 13 height 13
click at [592, 469] on rect at bounding box center [585, 468] width 13 height 13
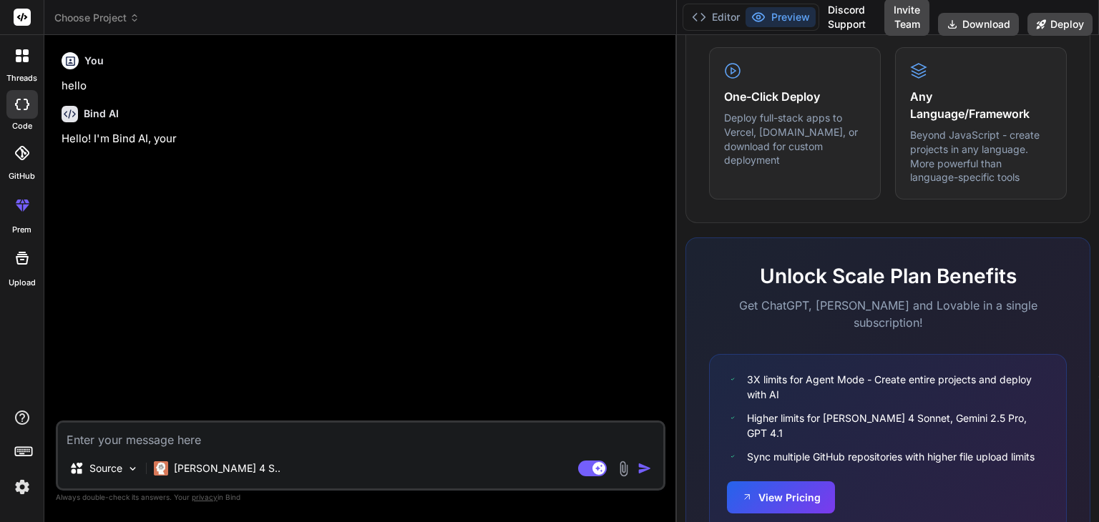
click at [641, 468] on img "button" at bounding box center [644, 468] width 14 height 14
click at [107, 469] on p "Source" at bounding box center [105, 468] width 33 height 14
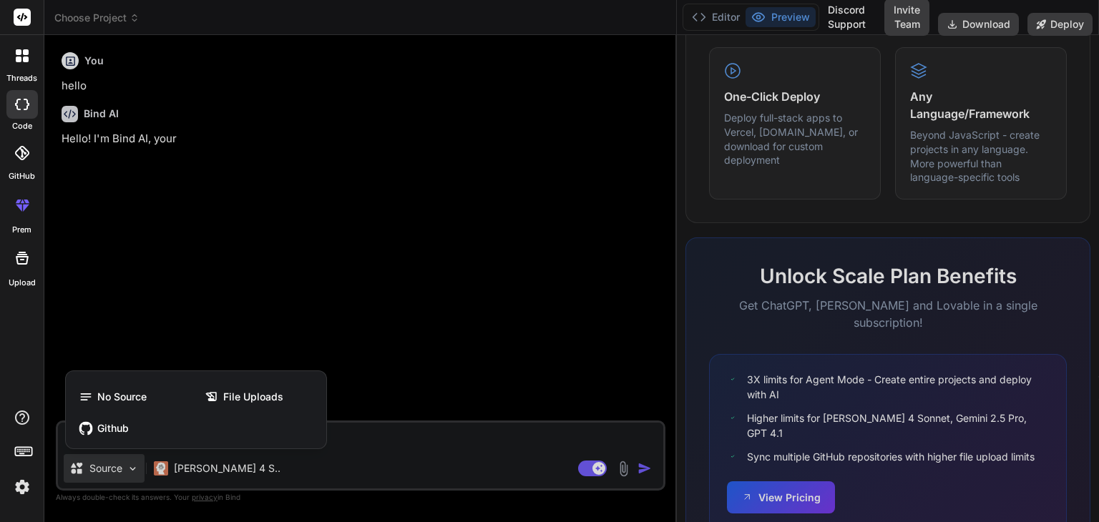
click at [263, 491] on div at bounding box center [549, 261] width 1099 height 522
type textarea "x"
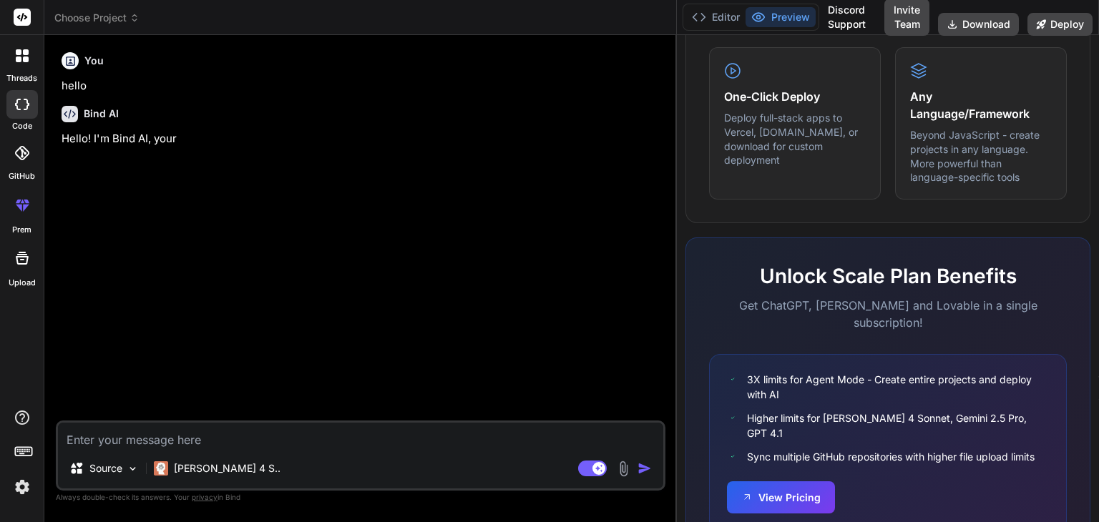
scroll to position [1022, 0]
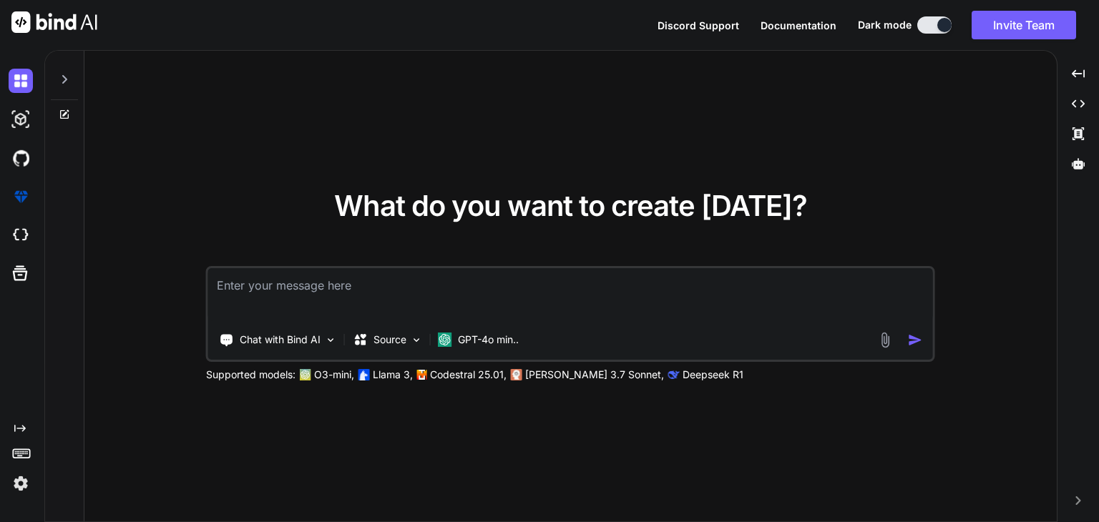
type textarea "x"
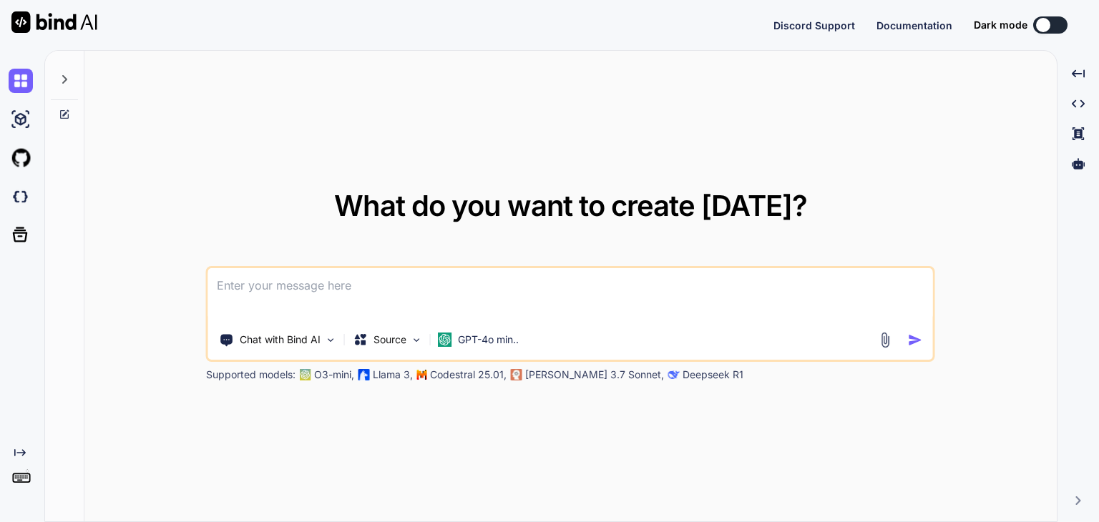
type textarea "x"
